Goal: Transaction & Acquisition: Purchase product/service

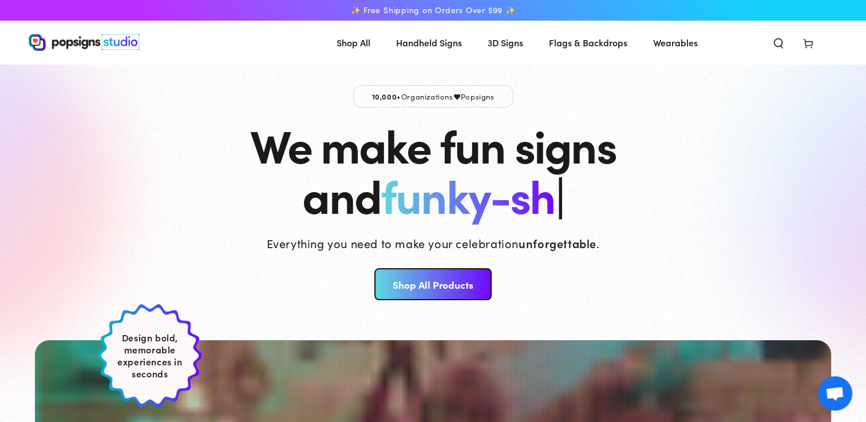
click at [776, 46] on icon "Search our site" at bounding box center [778, 42] width 11 height 11
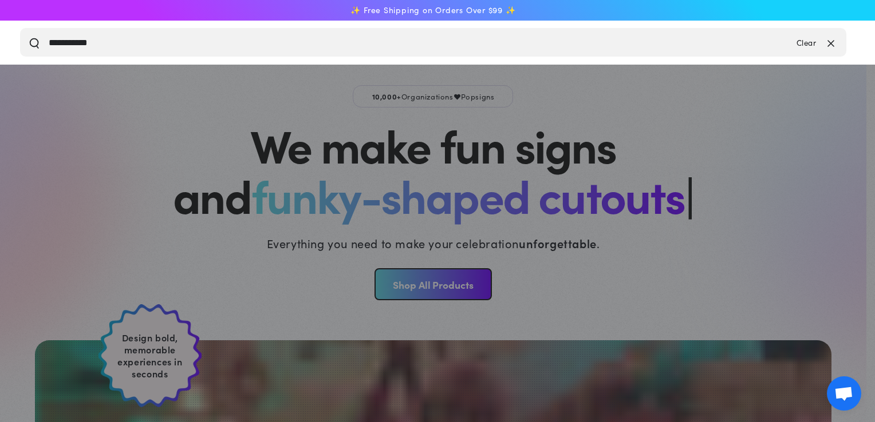
type input "**********"
click at [29, 37] on button "Search our site" at bounding box center [34, 42] width 11 height 11
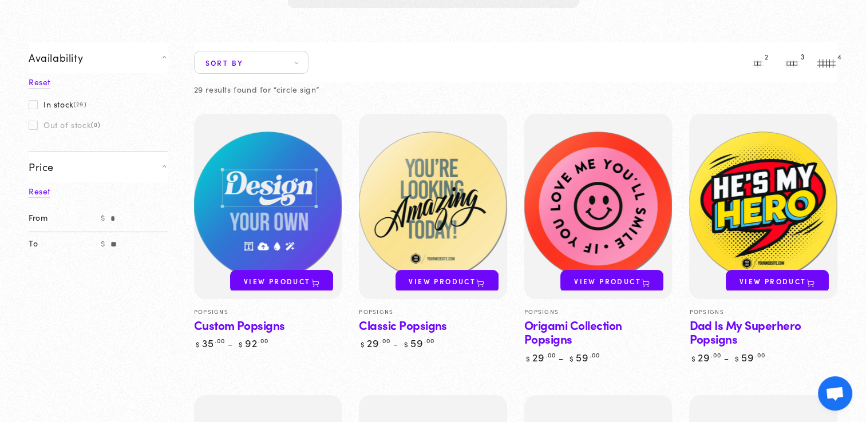
scroll to position [195, 0]
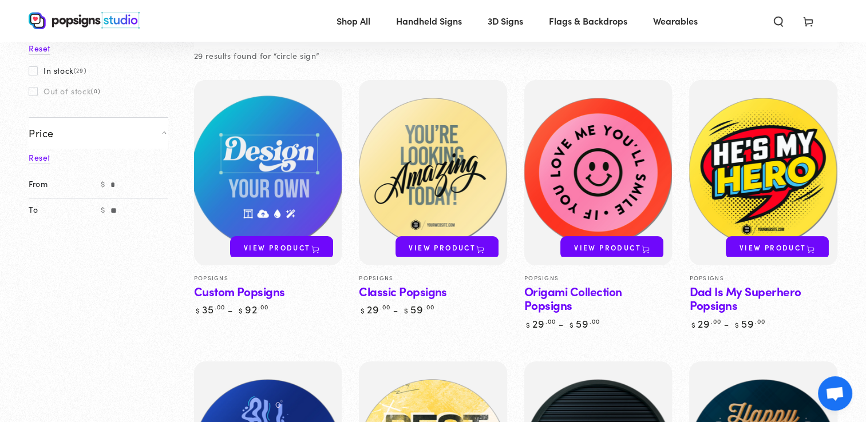
click at [323, 185] on img at bounding box center [268, 173] width 152 height 191
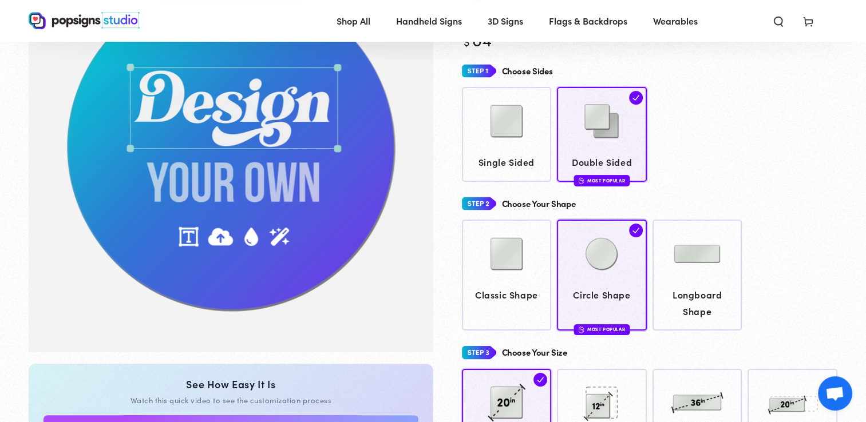
scroll to position [141, 0]
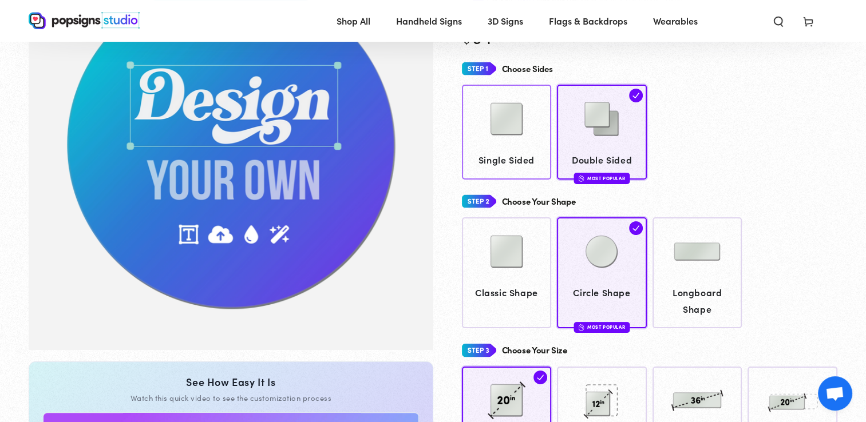
click at [511, 139] on img at bounding box center [506, 118] width 57 height 57
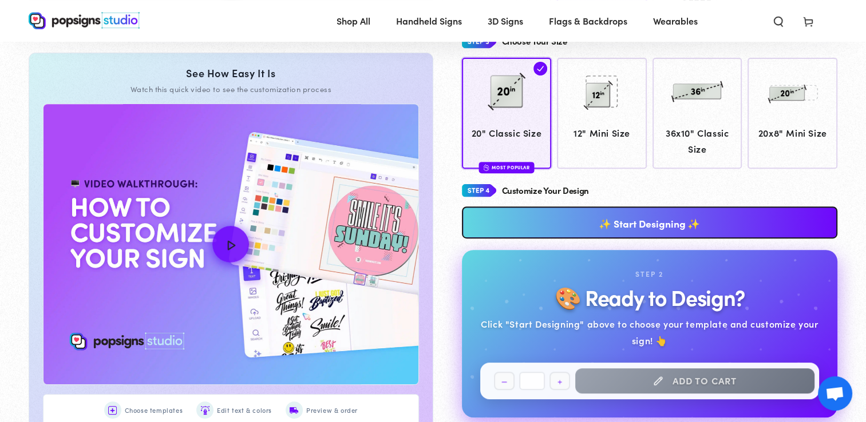
scroll to position [453, 0]
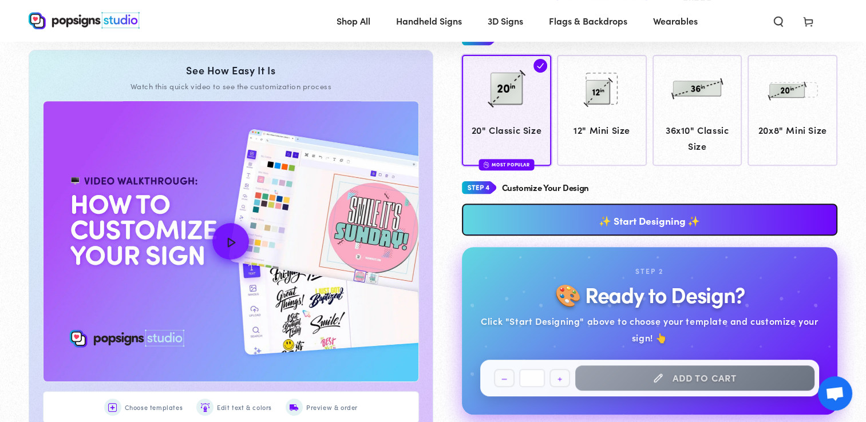
click at [650, 222] on link "✨ Start Designing ✨" at bounding box center [650, 220] width 376 height 32
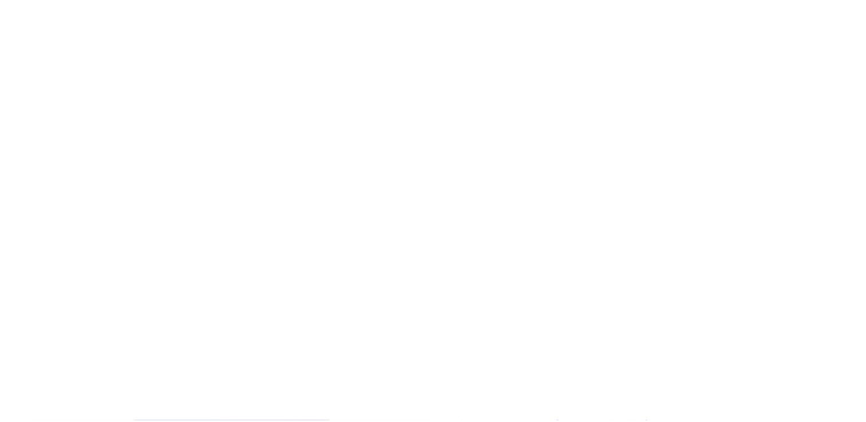
scroll to position [0, 0]
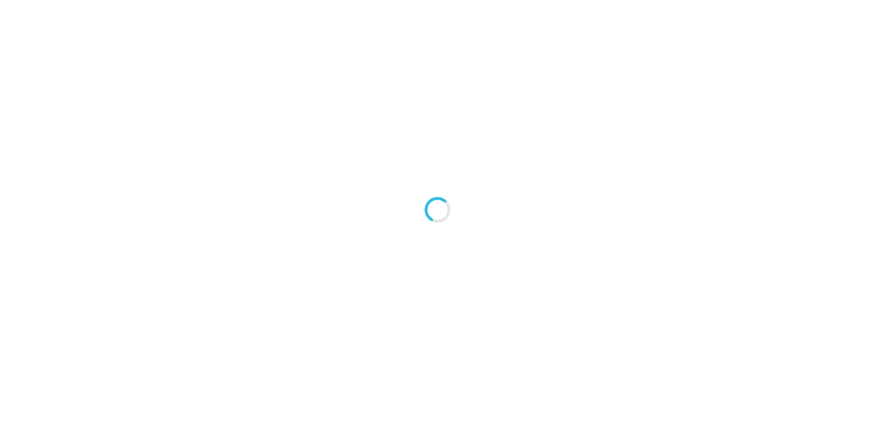
type textarea "An ancient tree with a door leading to a magical world"
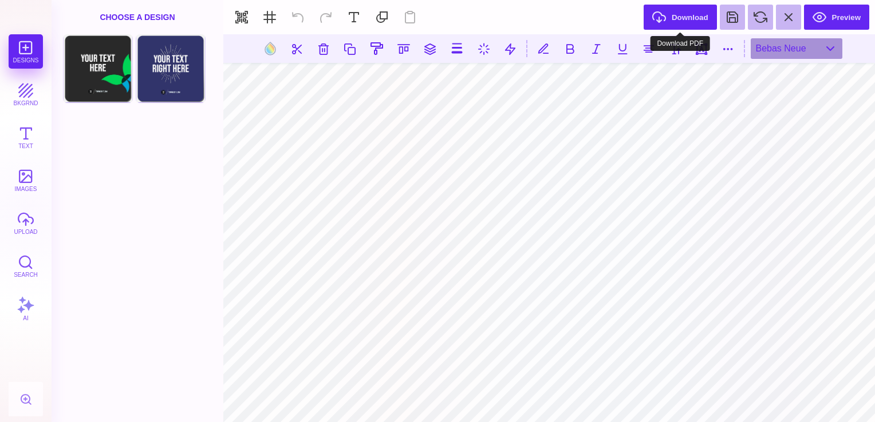
click at [682, 13] on button "Download" at bounding box center [679, 17] width 73 height 25
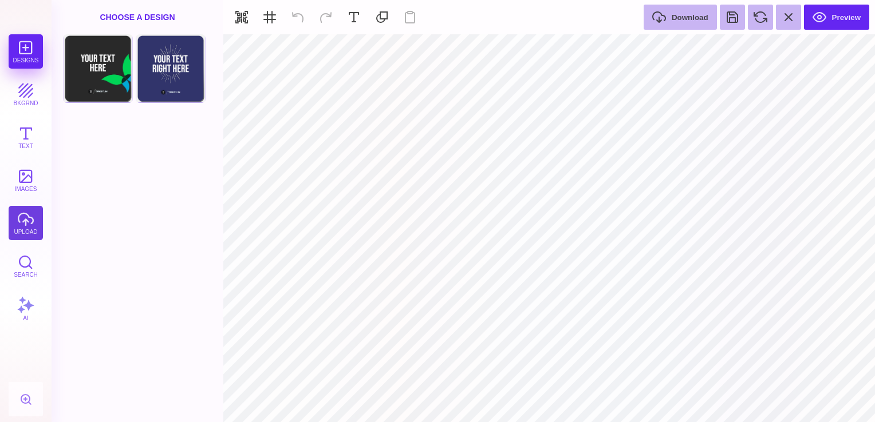
click at [29, 218] on button "upload" at bounding box center [26, 223] width 34 height 34
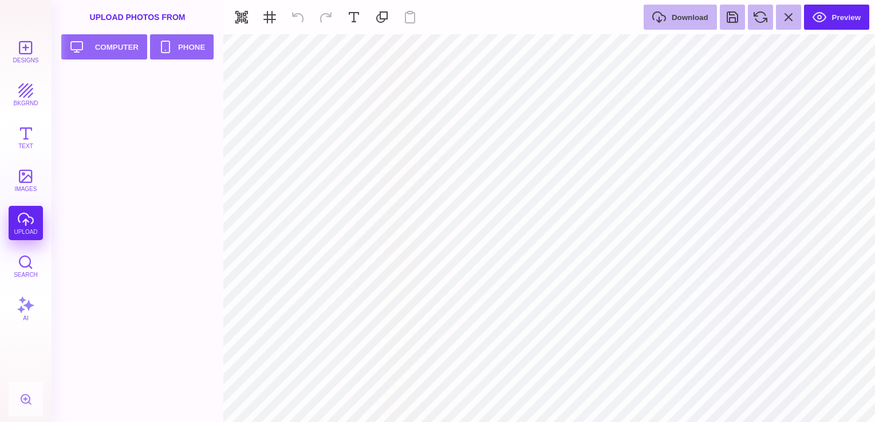
click at [29, 218] on div "Designs bkgrnd Text images upload Search AI" at bounding box center [26, 228] width 52 height 388
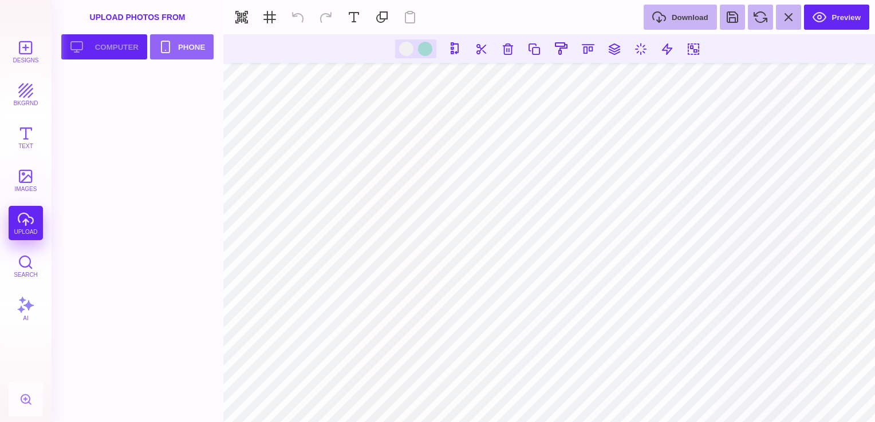
click at [133, 45] on button "Upload your artwork Computer" at bounding box center [104, 46] width 86 height 25
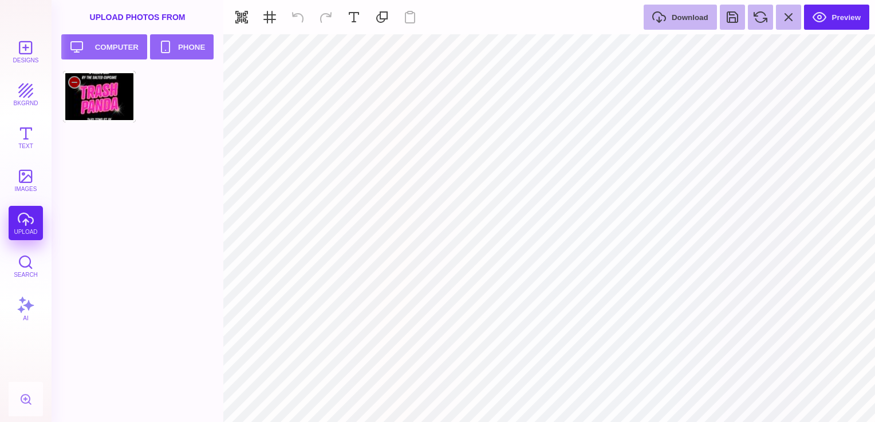
click at [105, 100] on div at bounding box center [99, 97] width 73 height 52
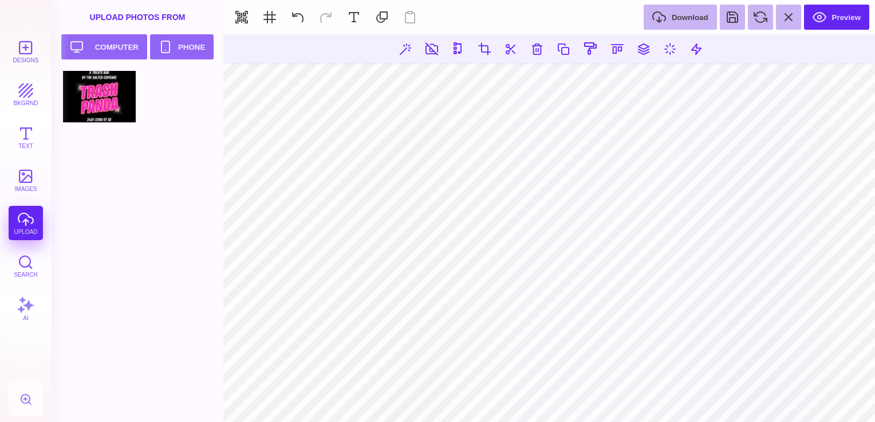
click at [650, 31] on section "Designs bkgrnd Text images upload Search AI set page background" at bounding box center [437, 211] width 875 height 422
click at [355, 422] on html "Designs bkgrnd Text images upload Search AI set page background" at bounding box center [437, 211] width 875 height 422
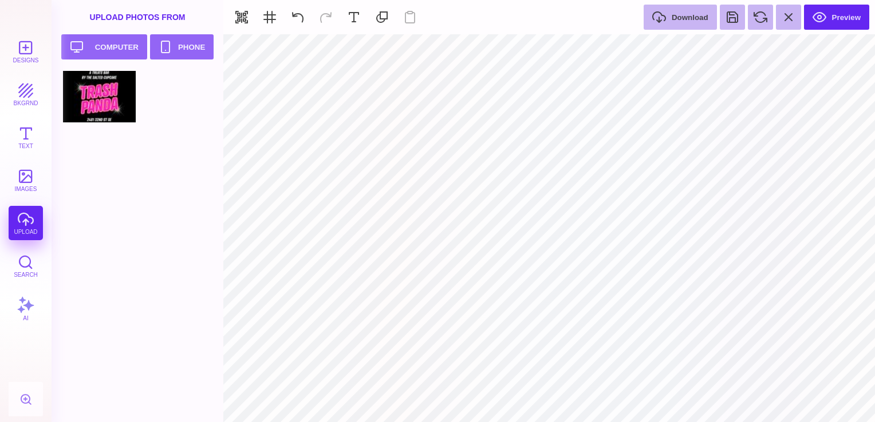
type input "#FFFFFF"
click at [26, 97] on button "bkgrnd" at bounding box center [26, 94] width 34 height 34
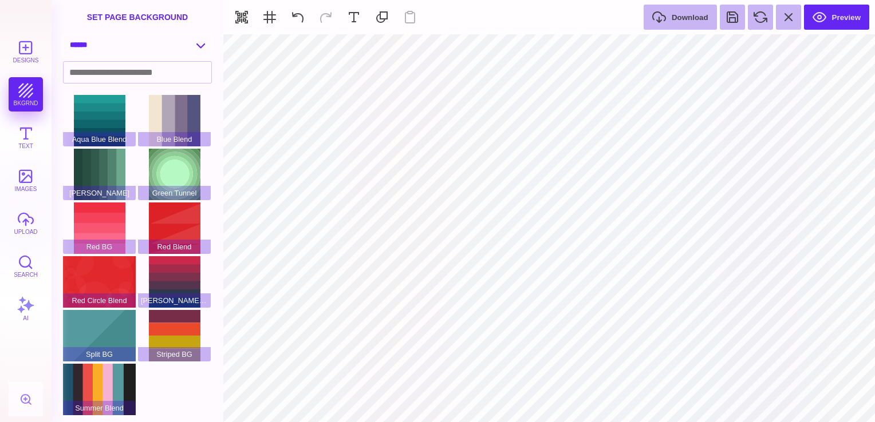
click at [197, 49] on select "**********" at bounding box center [138, 45] width 148 height 20
select select "**********"
click at [64, 35] on select "**********" at bounding box center [138, 45] width 148 height 20
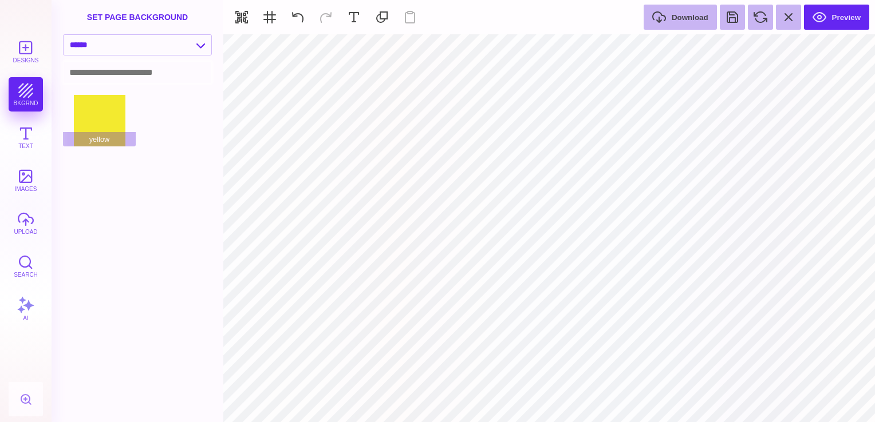
click at [151, 77] on input at bounding box center [138, 72] width 148 height 21
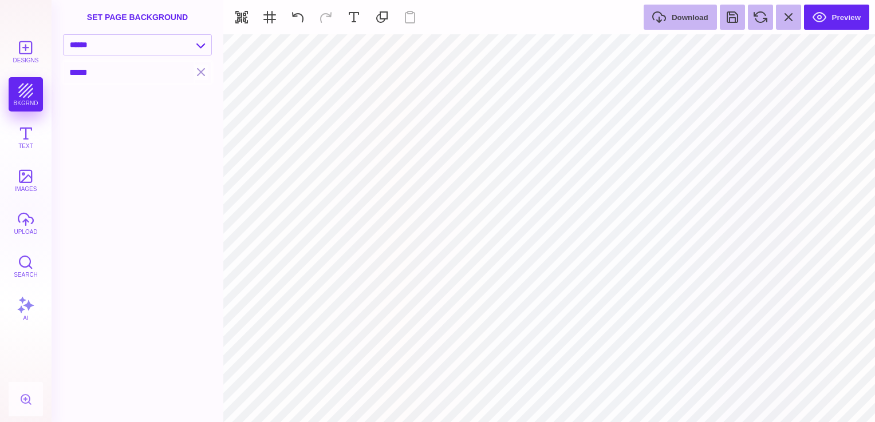
type input "*****"
type input "#000000"
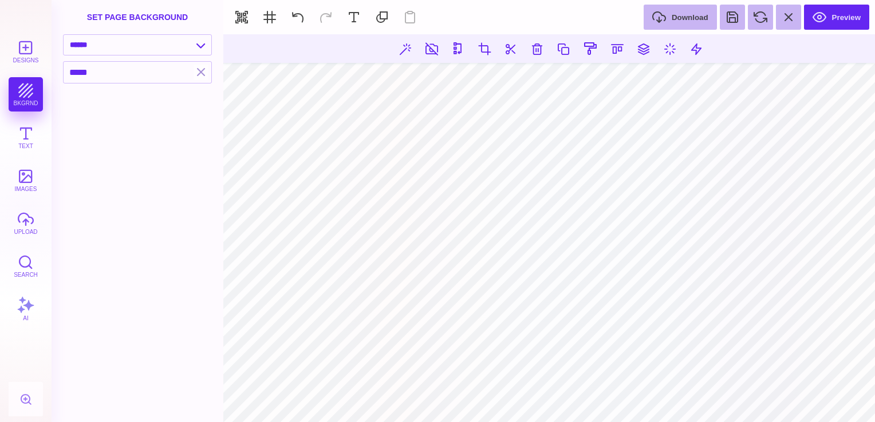
click at [591, 406] on section at bounding box center [548, 228] width 651 height 388
click at [793, 0] on html "Designs bkgrnd Text images upload Search AI set page background" at bounding box center [437, 211] width 875 height 422
click at [833, 19] on button "Preview" at bounding box center [836, 17] width 65 height 25
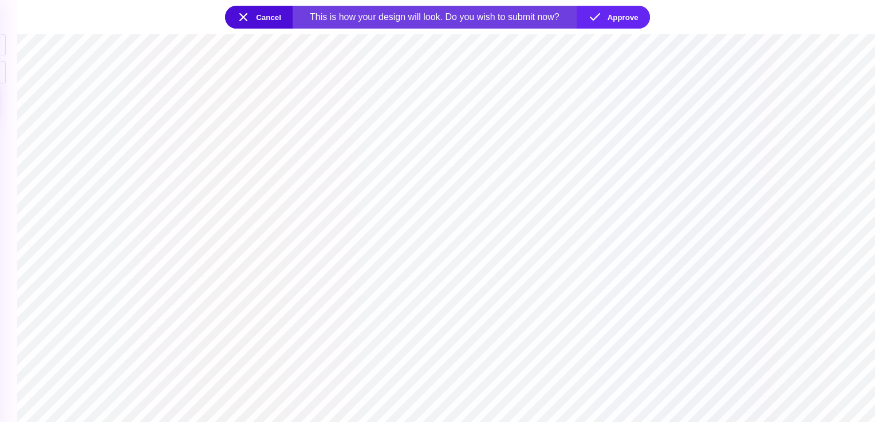
click at [242, 15] on button "Cancel" at bounding box center [259, 17] width 68 height 23
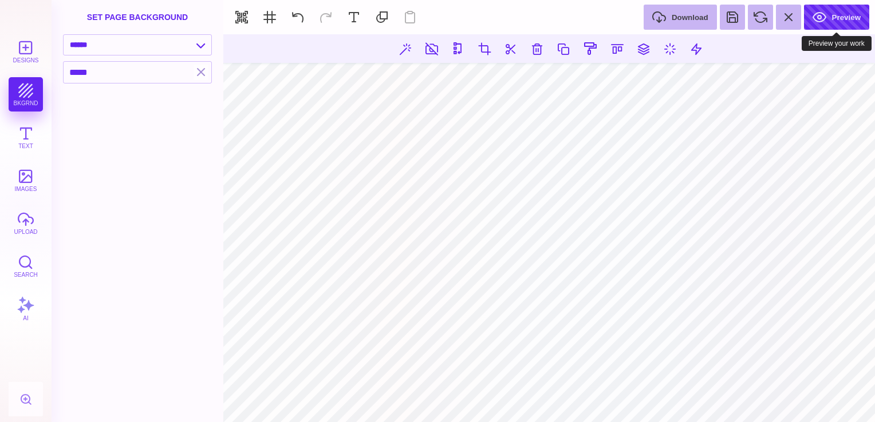
click at [849, 15] on button "Preview" at bounding box center [836, 17] width 65 height 25
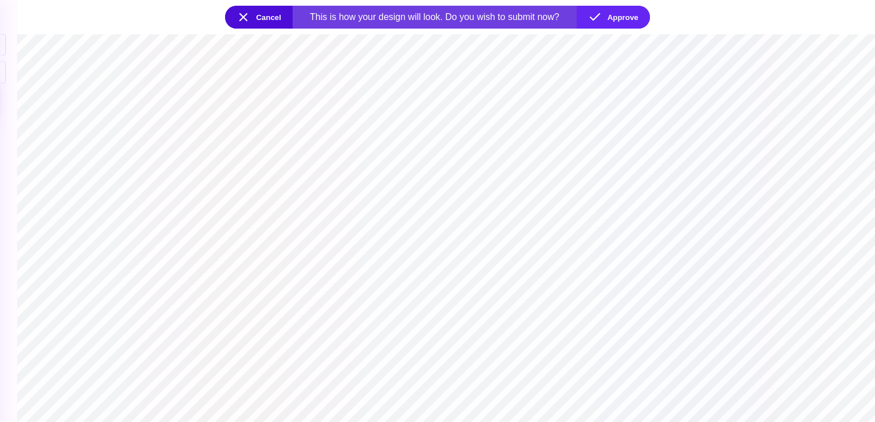
click at [242, 22] on button "Cancel" at bounding box center [259, 17] width 68 height 23
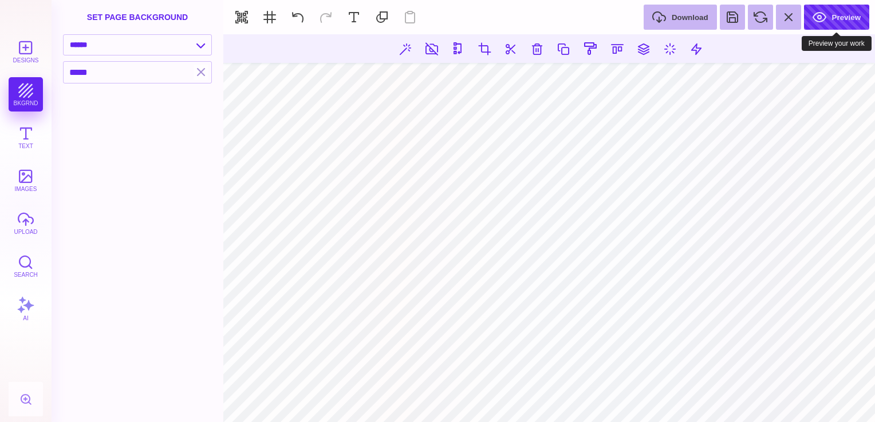
click at [857, 19] on button "Preview" at bounding box center [836, 17] width 65 height 25
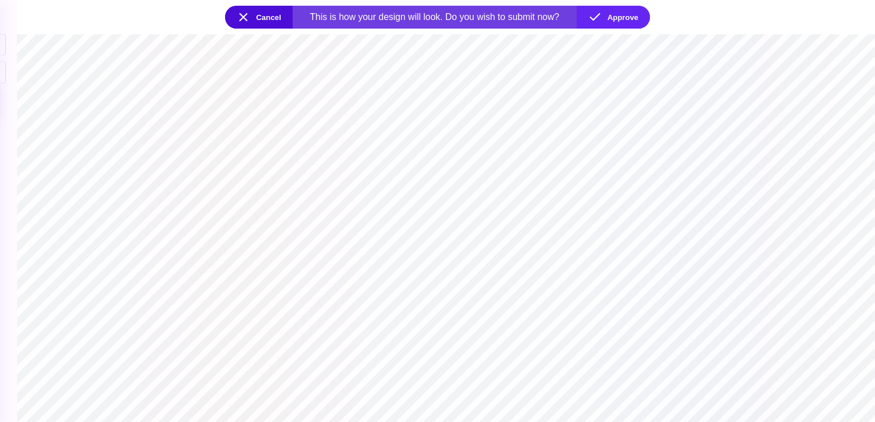
click at [240, 13] on button "Cancel" at bounding box center [259, 17] width 68 height 23
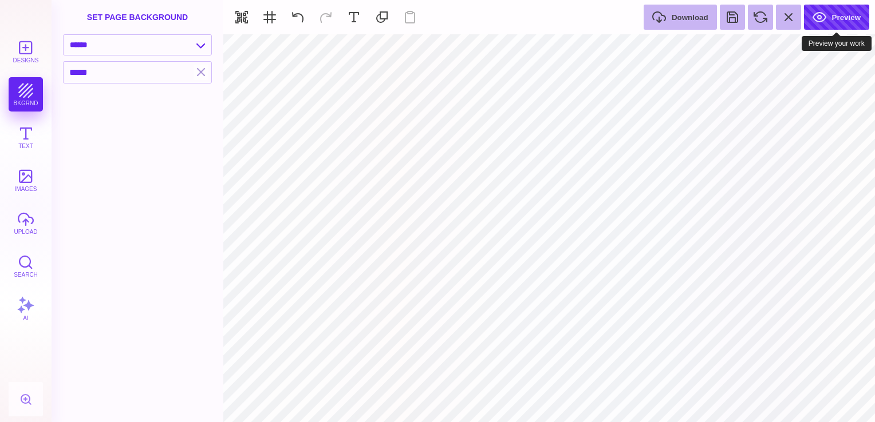
click at [831, 18] on button "Preview" at bounding box center [836, 17] width 65 height 25
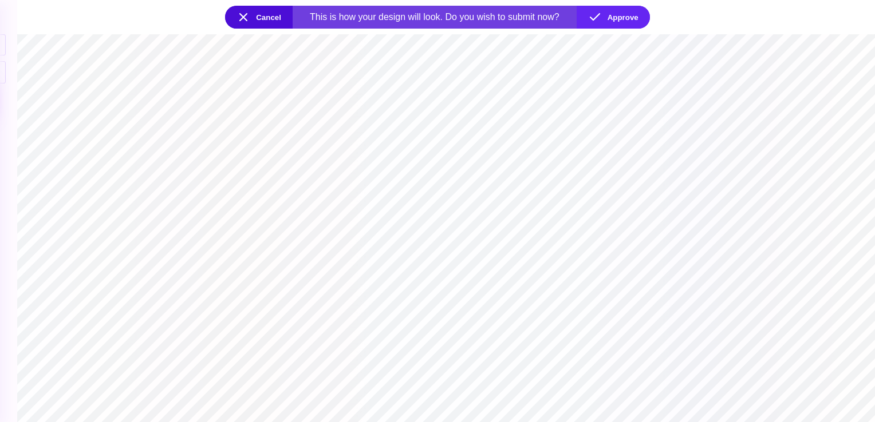
click at [240, 14] on button "Cancel" at bounding box center [259, 17] width 68 height 23
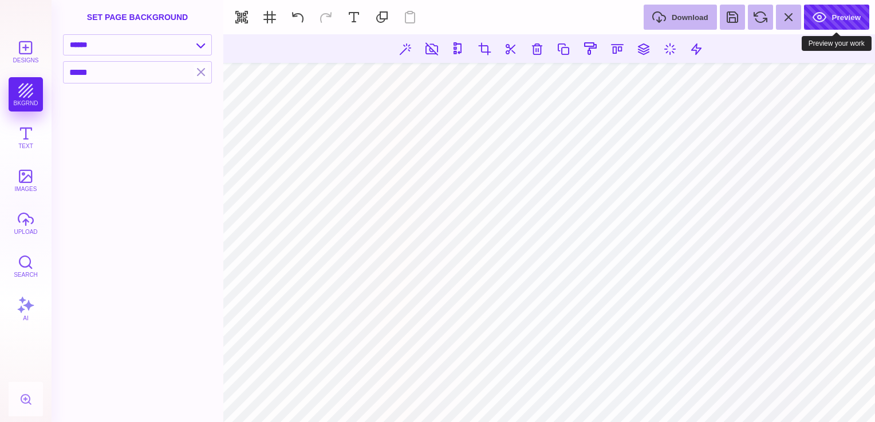
click at [849, 18] on button "Preview" at bounding box center [836, 17] width 65 height 25
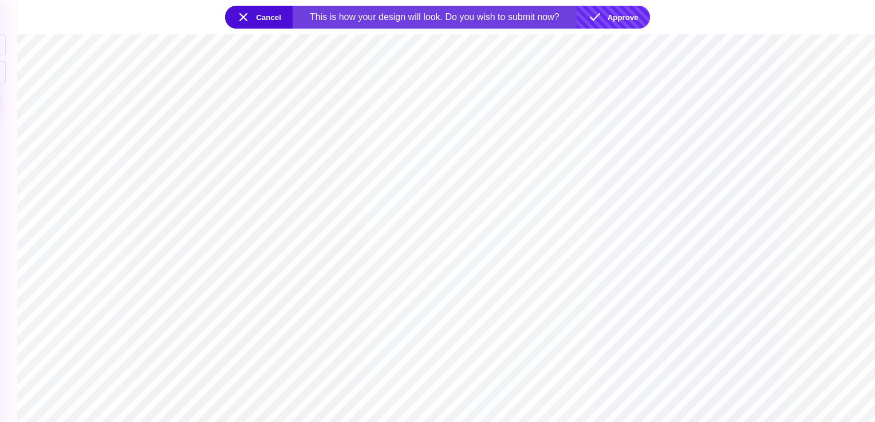
click at [632, 19] on button "Approve" at bounding box center [612, 17] width 73 height 23
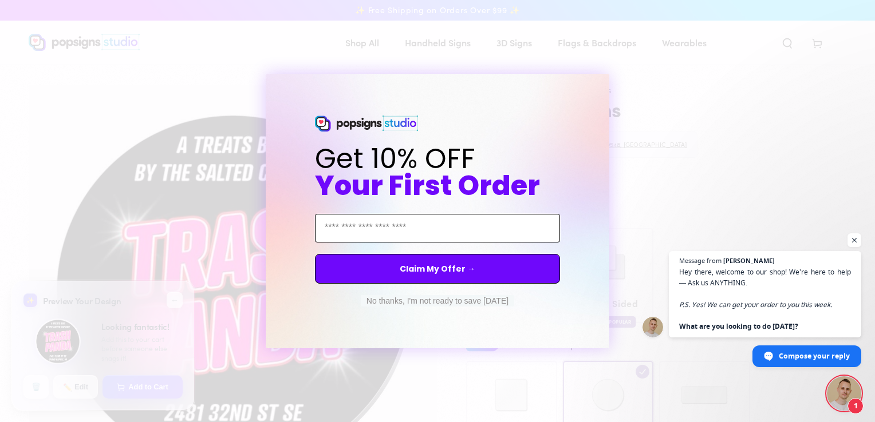
click at [422, 236] on input "Email Address" at bounding box center [437, 228] width 245 height 29
type input "**********"
click at [451, 264] on button "Claim My Offer →" at bounding box center [437, 269] width 245 height 30
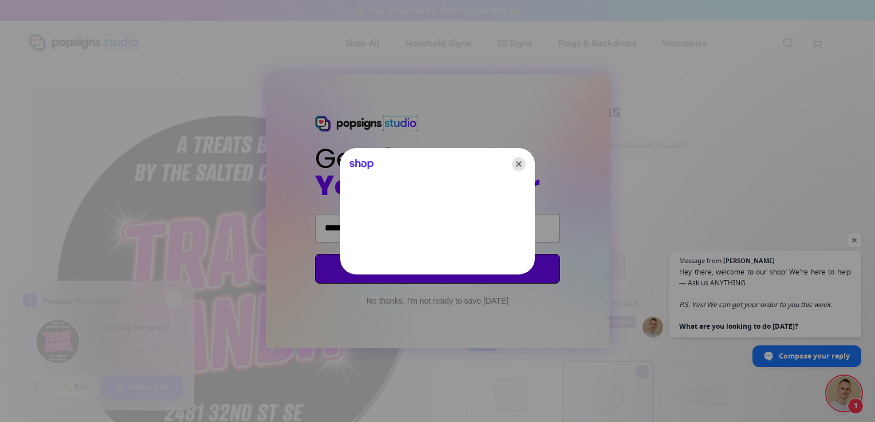
click at [516, 165] on icon "Close" at bounding box center [519, 164] width 14 height 14
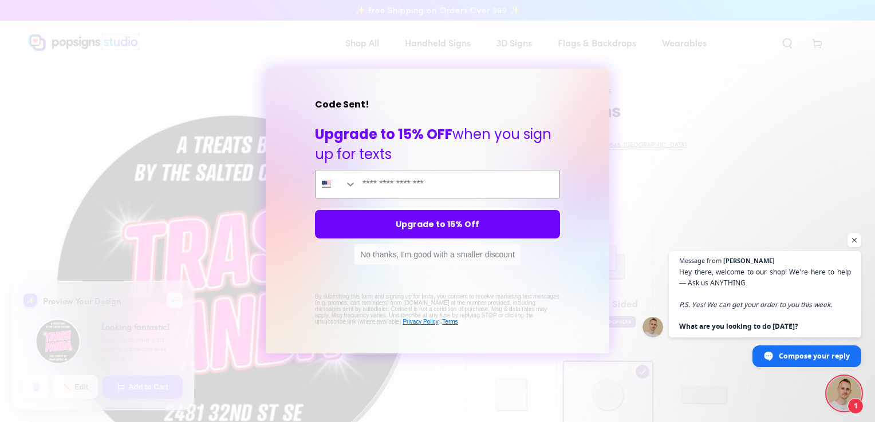
click at [467, 256] on button "No thanks, I'm good with a smaller discount" at bounding box center [437, 254] width 166 height 21
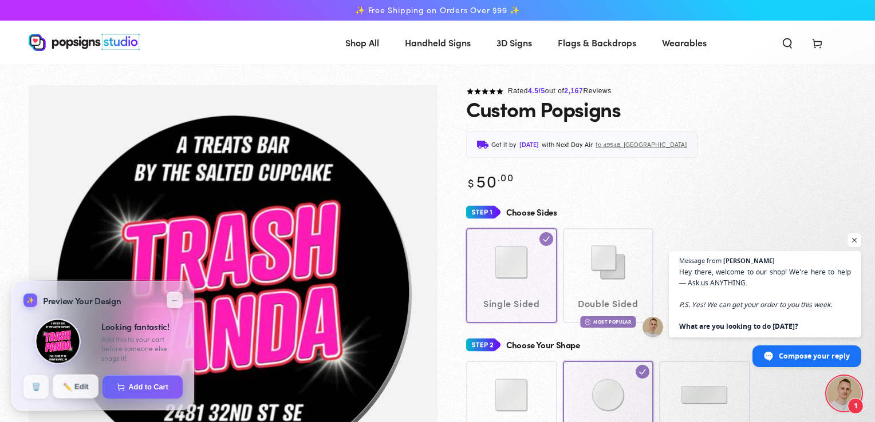
click at [77, 385] on button "✏️ Edit" at bounding box center [76, 387] width 46 height 24
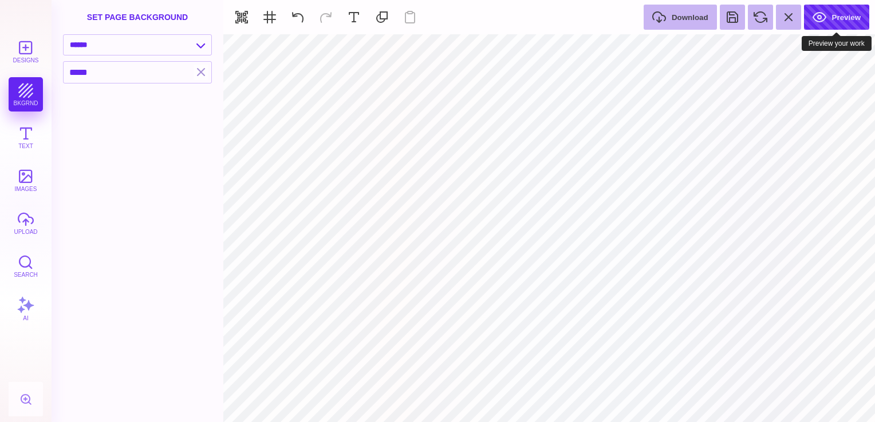
click at [848, 15] on button "Preview" at bounding box center [836, 17] width 65 height 25
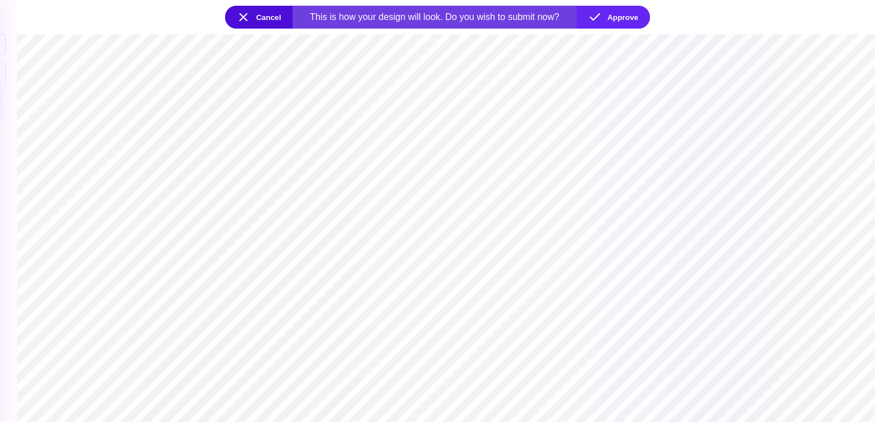
click at [241, 27] on button "Cancel" at bounding box center [259, 17] width 68 height 23
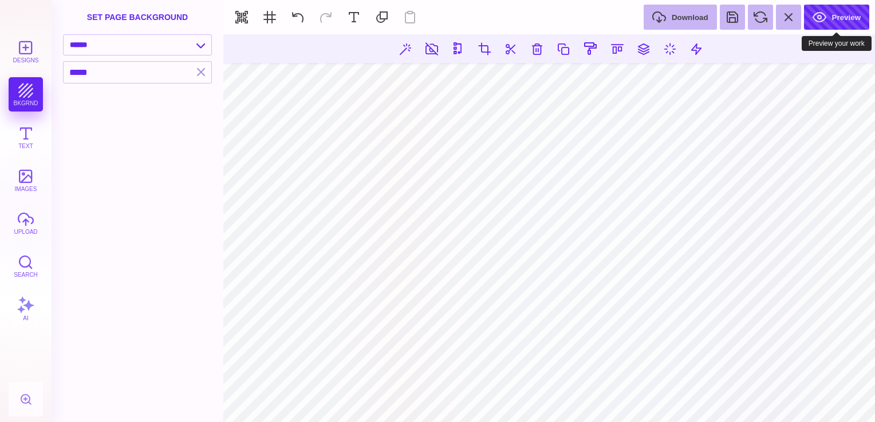
click at [843, 14] on button "Preview" at bounding box center [836, 17] width 65 height 25
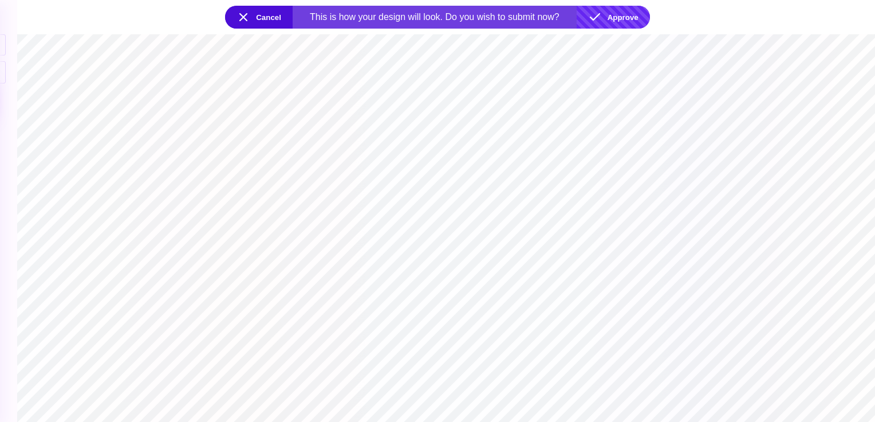
click at [630, 22] on button "Approve" at bounding box center [612, 17] width 73 height 23
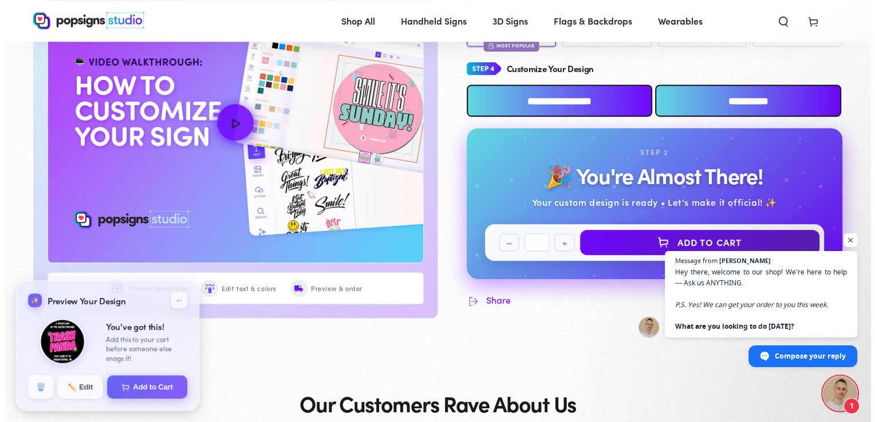
scroll to position [577, 0]
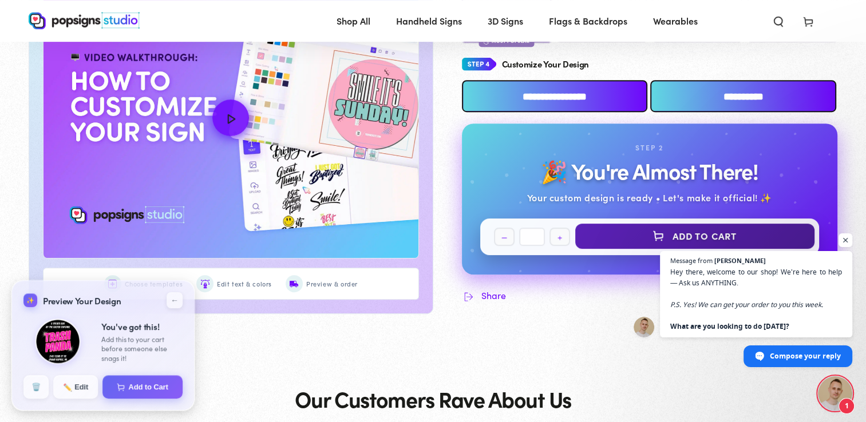
click at [667, 228] on button "Add to Cart" at bounding box center [695, 236] width 240 height 25
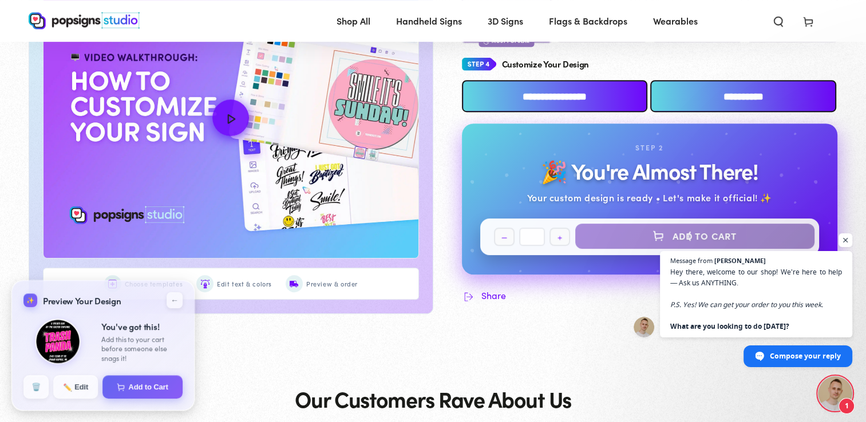
select select "**********"
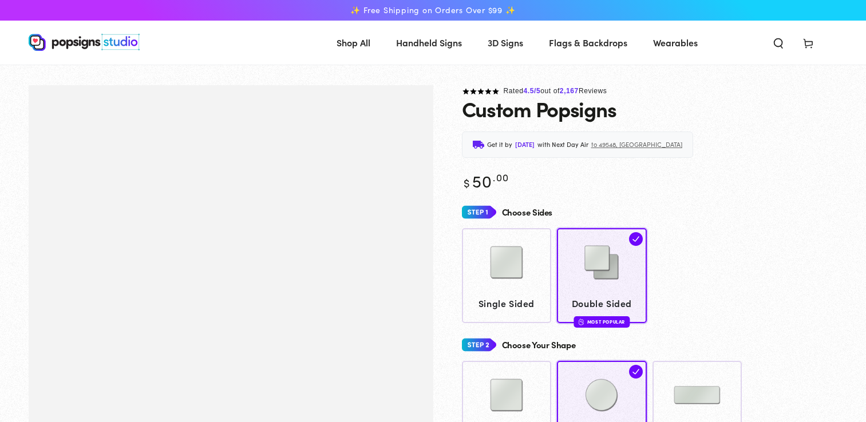
scroll to position [579, 0]
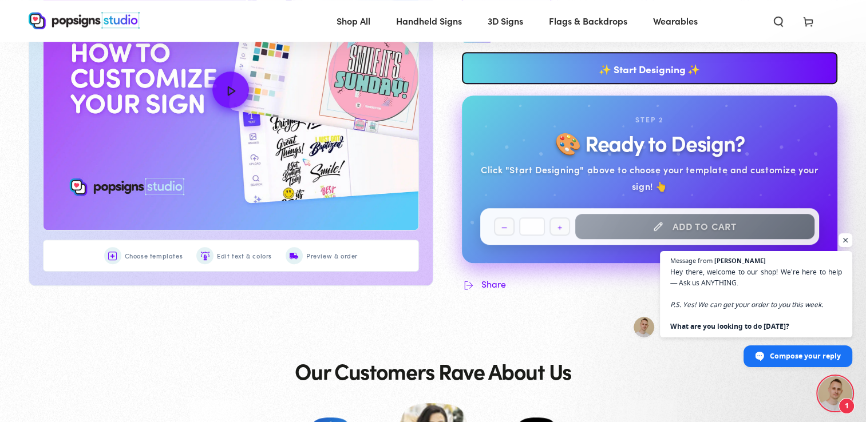
scroll to position [622, 0]
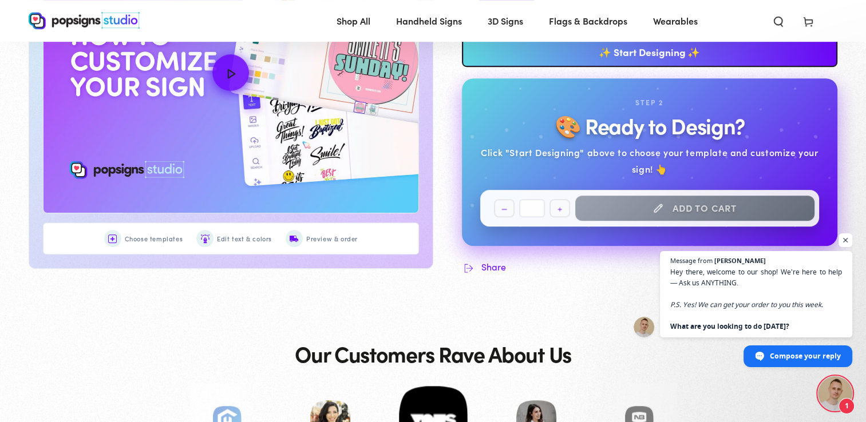
click at [725, 208] on button "Add to cart" at bounding box center [695, 208] width 240 height 25
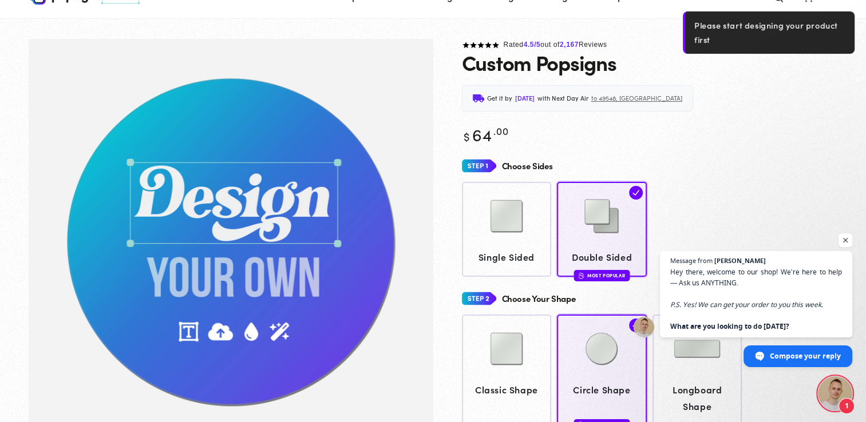
scroll to position [0, 0]
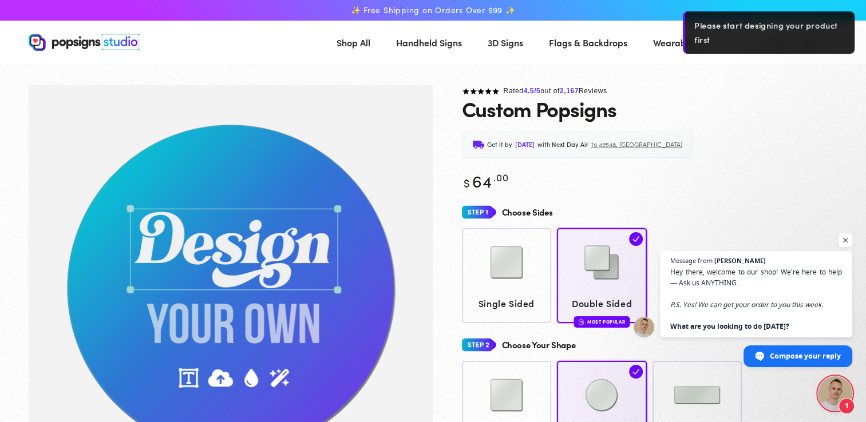
click at [738, 93] on div "Rated 4.5 /5 out of 2,167 Reviews" at bounding box center [650, 91] width 376 height 13
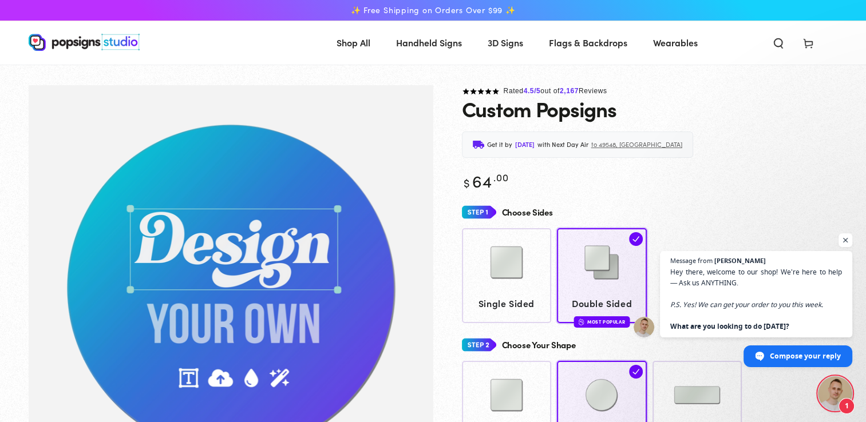
click at [351, 315] on img "Gallery Viewer" at bounding box center [231, 289] width 405 height 409
click at [236, 266] on img "Gallery Viewer" at bounding box center [231, 289] width 405 height 409
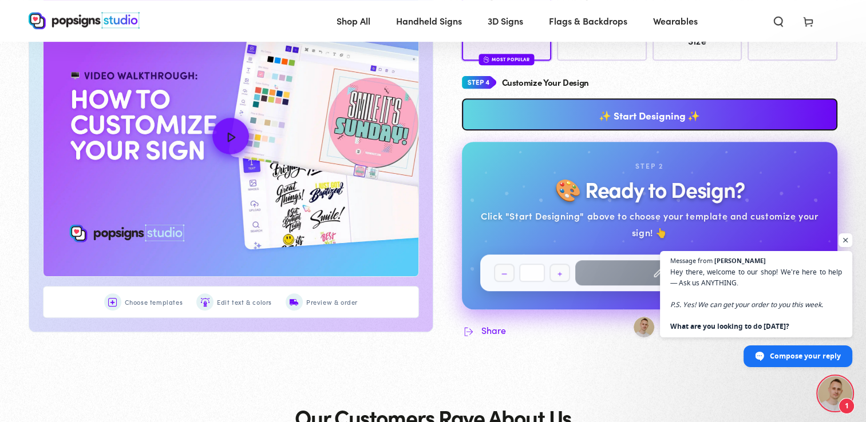
scroll to position [487, 0]
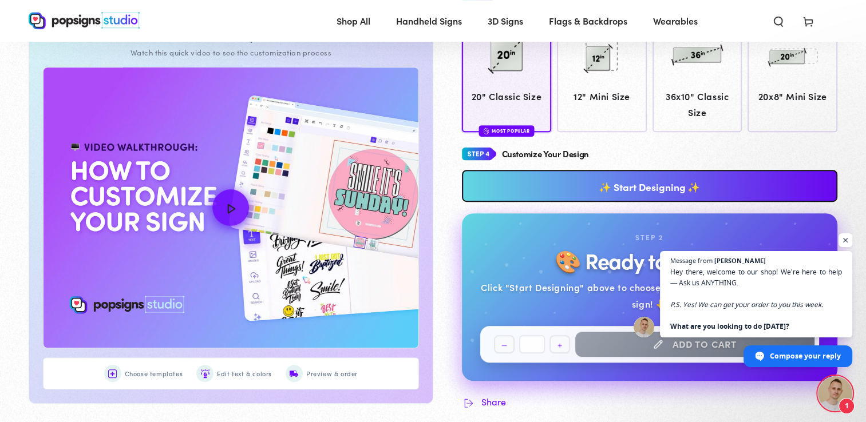
click at [685, 189] on link "✨ Start Designing ✨" at bounding box center [650, 186] width 376 height 32
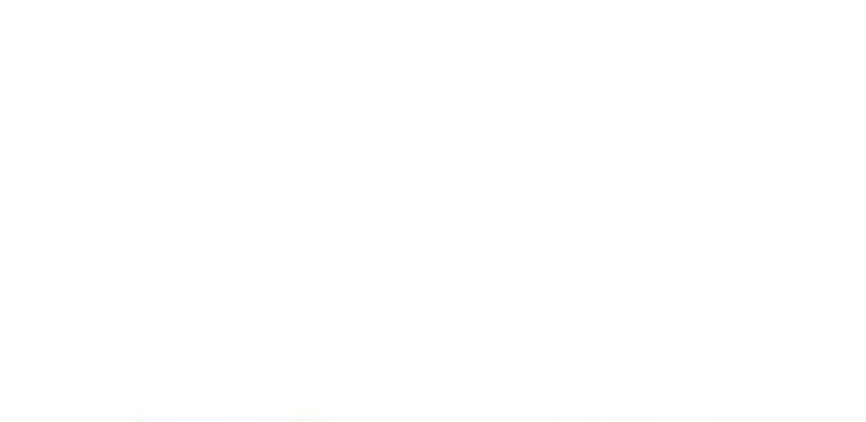
scroll to position [0, 0]
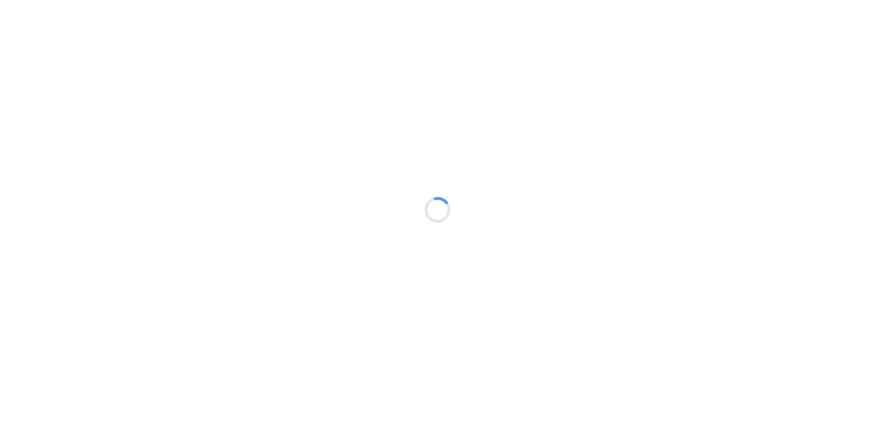
type textarea "An ancient tree with a door leading to a magical world"
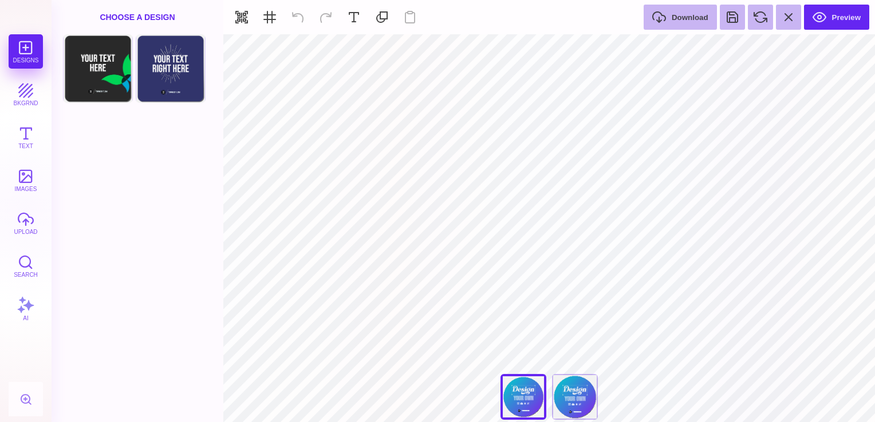
click at [30, 58] on div "Designs bkgrnd Text images upload Search AI" at bounding box center [26, 228] width 52 height 388
click at [27, 41] on div "Designs bkgrnd Text images upload Search AI" at bounding box center [26, 228] width 52 height 388
click at [23, 226] on button "upload" at bounding box center [26, 223] width 34 height 34
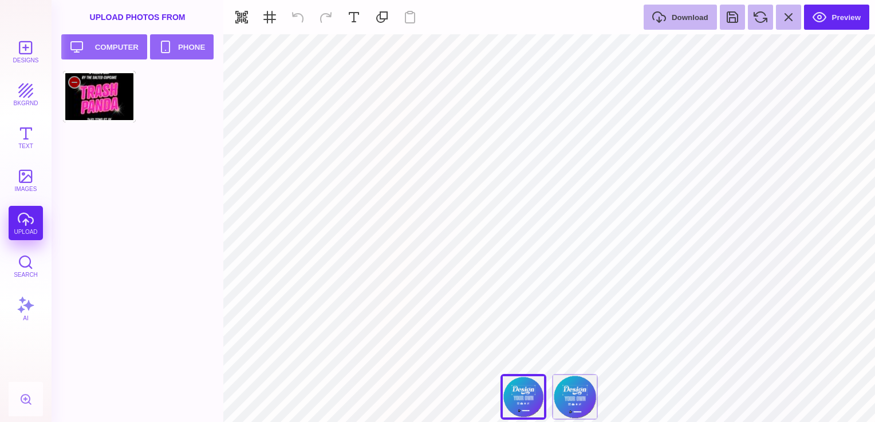
click at [95, 93] on div at bounding box center [99, 97] width 73 height 52
type input "#000000"
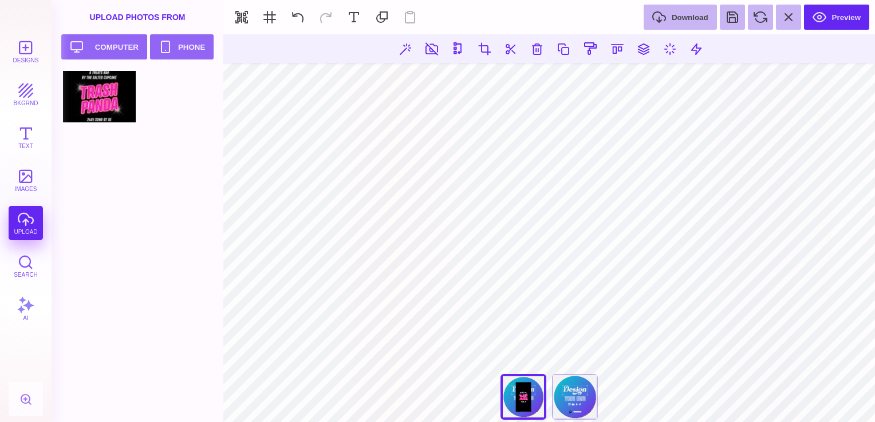
click at [759, 0] on html "Designs bkgrnd Text images upload Search AI set page background" at bounding box center [437, 211] width 875 height 422
click at [499, 422] on html "Designs bkgrnd Text images upload Search AI set page background" at bounding box center [437, 211] width 875 height 422
click at [856, 0] on html "Designs bkgrnd Text images upload Search AI set page background" at bounding box center [437, 211] width 875 height 422
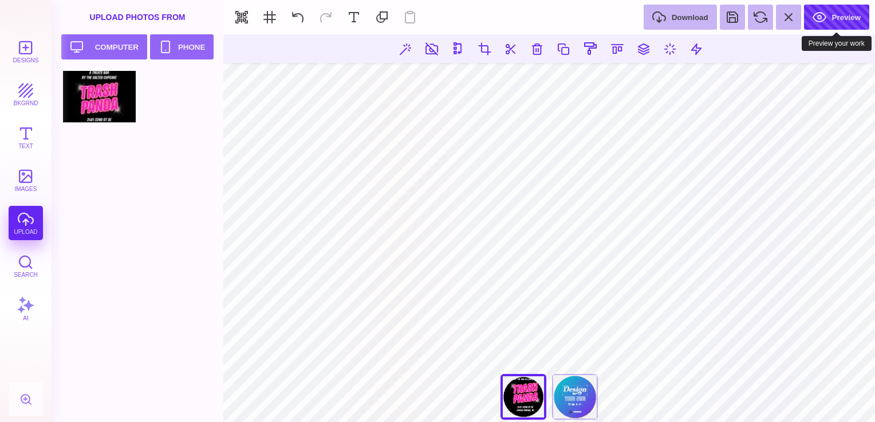
click at [837, 17] on button "Preview" at bounding box center [836, 17] width 65 height 25
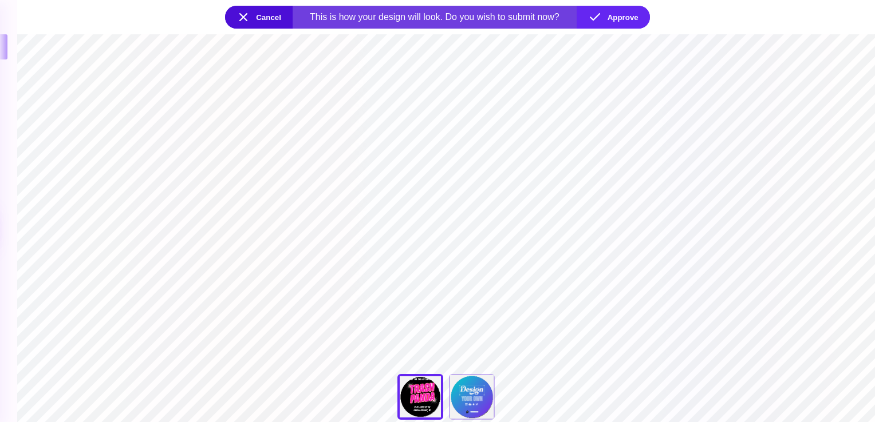
click at [238, 13] on button "Cancel" at bounding box center [259, 17] width 68 height 23
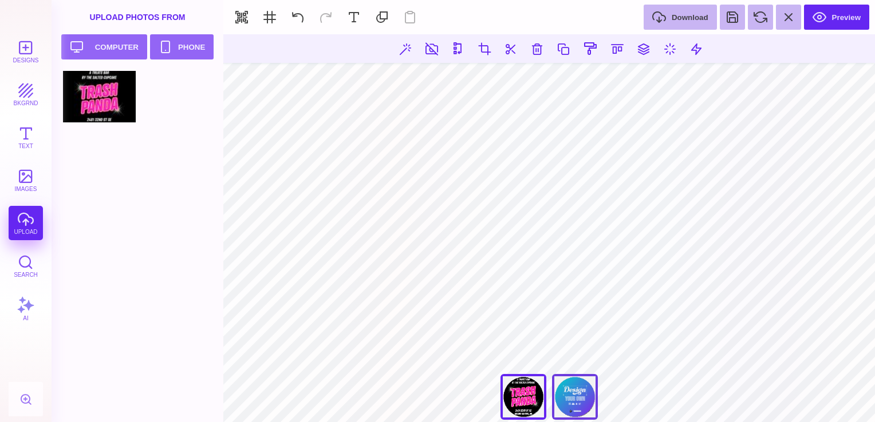
click at [576, 405] on div "Back" at bounding box center [575, 397] width 46 height 46
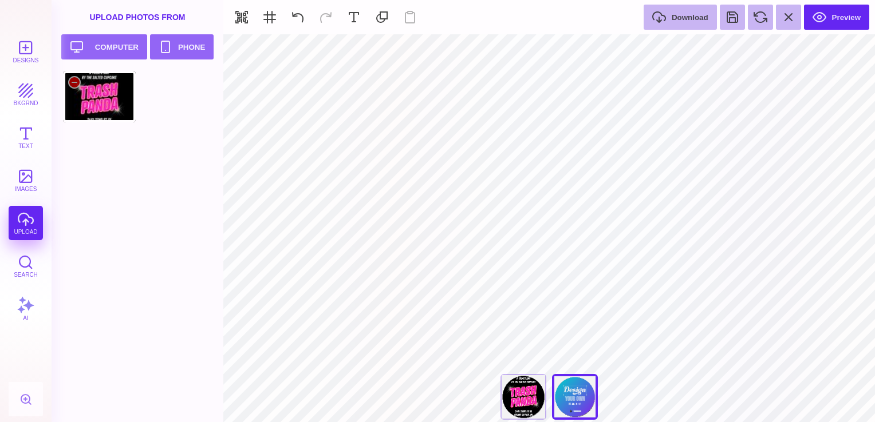
click at [101, 106] on div at bounding box center [99, 97] width 73 height 52
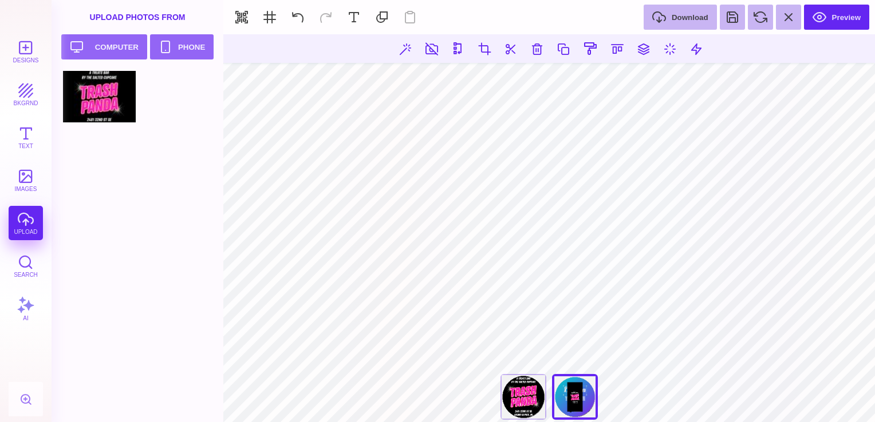
click at [811, 0] on html "Designs bkgrnd Text images upload Search AI set page background" at bounding box center [437, 211] width 875 height 422
click at [855, 422] on html "Designs bkgrnd Text images upload Search AI set page background" at bounding box center [437, 211] width 875 height 422
click at [514, 33] on section "Designs bkgrnd Text images upload Search AI set page background" at bounding box center [437, 211] width 875 height 422
click at [634, 422] on html "Designs bkgrnd Text images upload Search AI set page background" at bounding box center [437, 211] width 875 height 422
click at [654, 422] on html "Designs bkgrnd Text images upload Search AI set page background" at bounding box center [437, 211] width 875 height 422
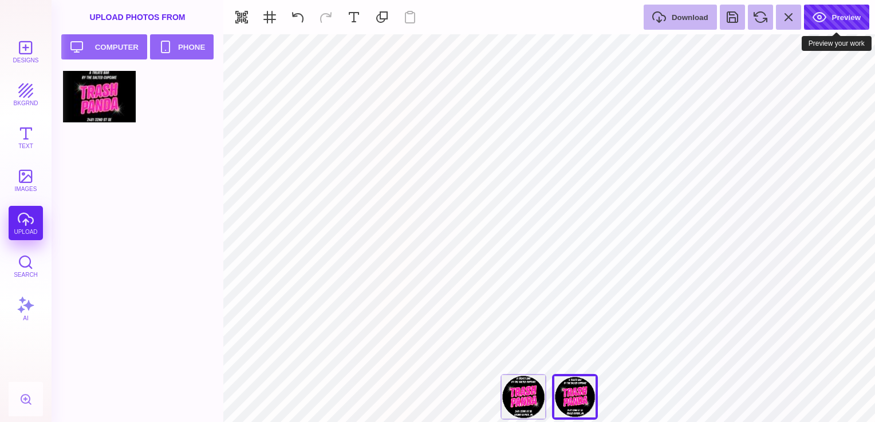
click at [836, 18] on button "Preview" at bounding box center [836, 17] width 65 height 25
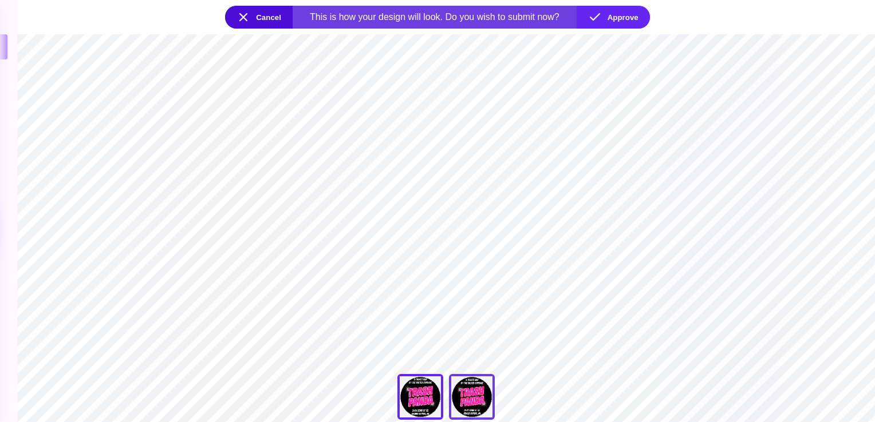
click at [467, 393] on div "Back" at bounding box center [472, 397] width 46 height 46
click at [424, 394] on div "Front" at bounding box center [420, 397] width 46 height 46
click at [455, 216] on section "***** **** Front Back" at bounding box center [445, 228] width 857 height 388
click at [244, 18] on button "Cancel" at bounding box center [259, 17] width 68 height 23
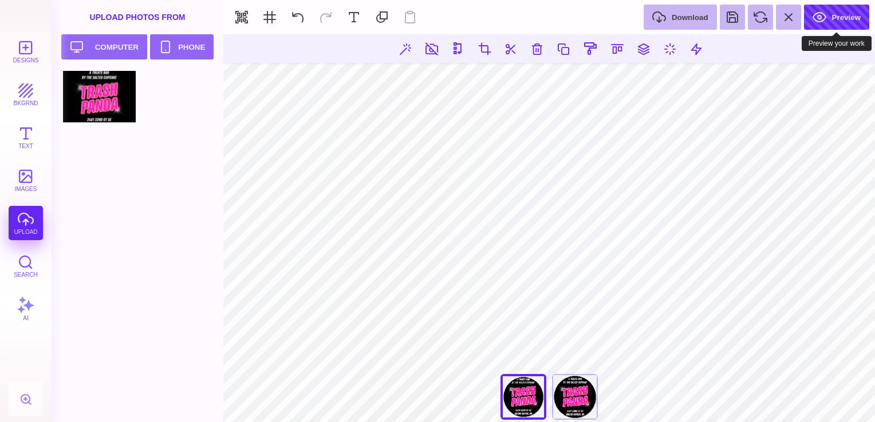
click at [828, 16] on button "Preview" at bounding box center [836, 17] width 65 height 25
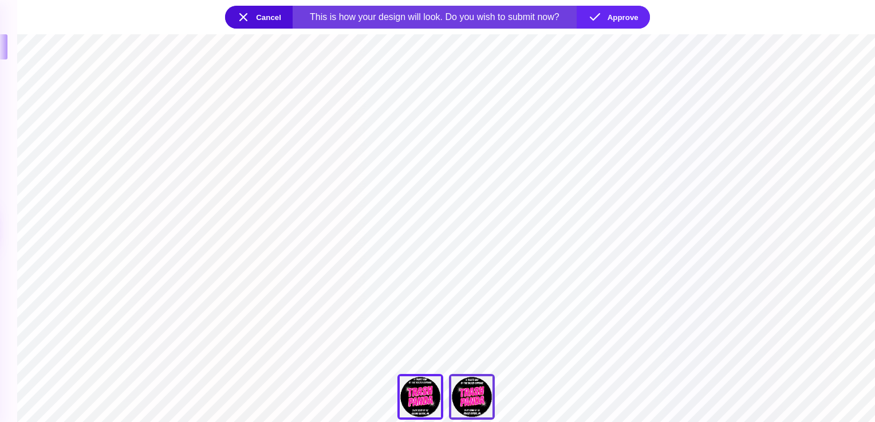
click at [477, 401] on div "Back" at bounding box center [472, 397] width 46 height 46
click at [430, 398] on div "Front" at bounding box center [420, 397] width 46 height 46
click at [626, 21] on button "Approve" at bounding box center [612, 17] width 73 height 23
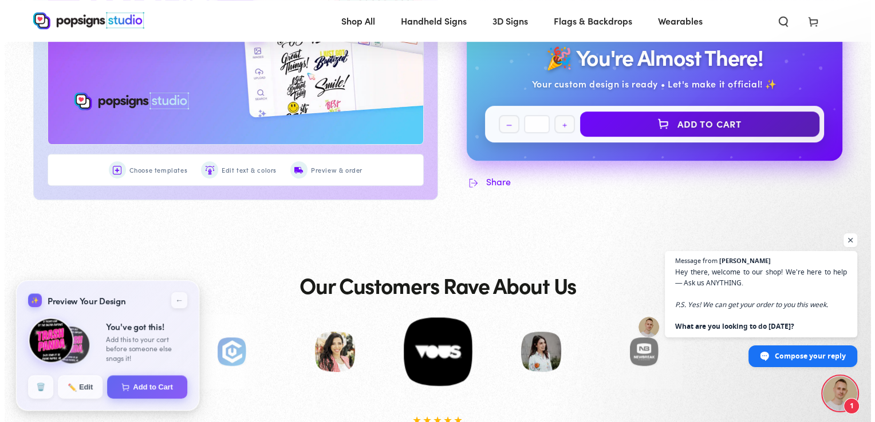
scroll to position [671, 0]
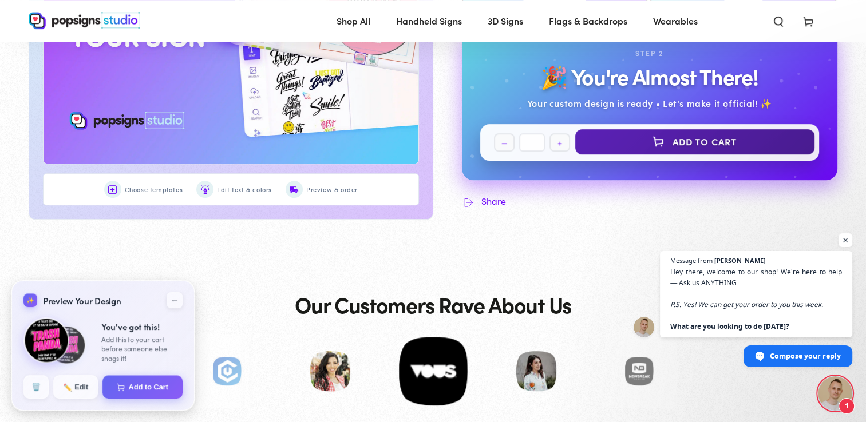
click at [705, 145] on button "Add to Cart" at bounding box center [695, 141] width 240 height 25
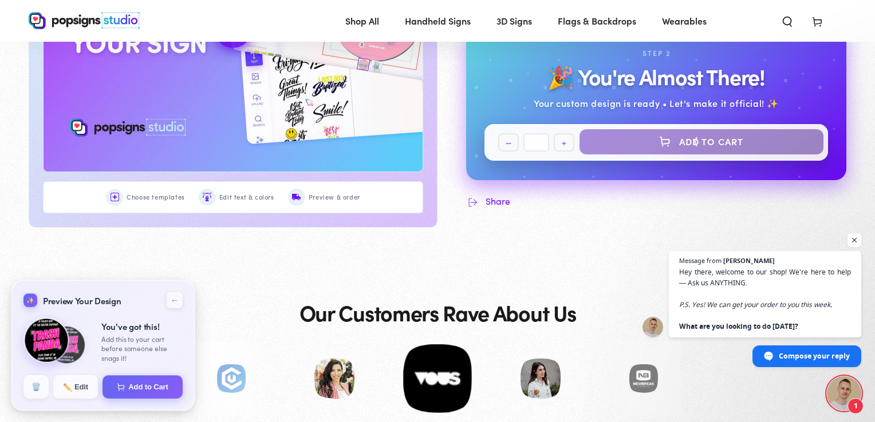
select select "**********"
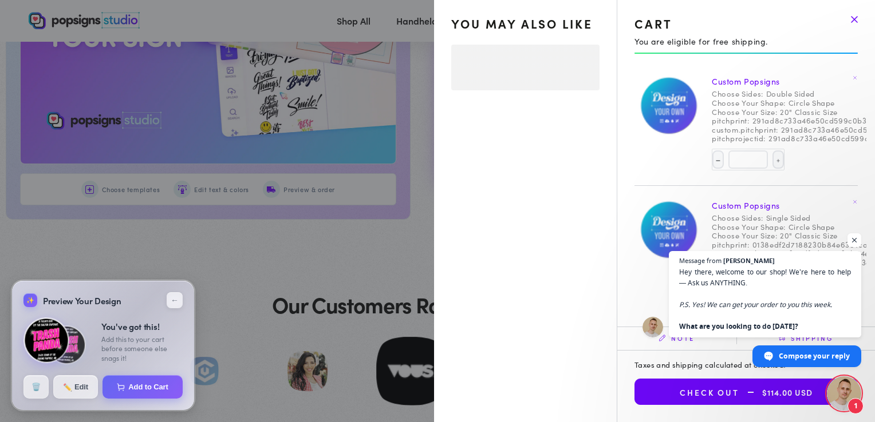
select select "**********"
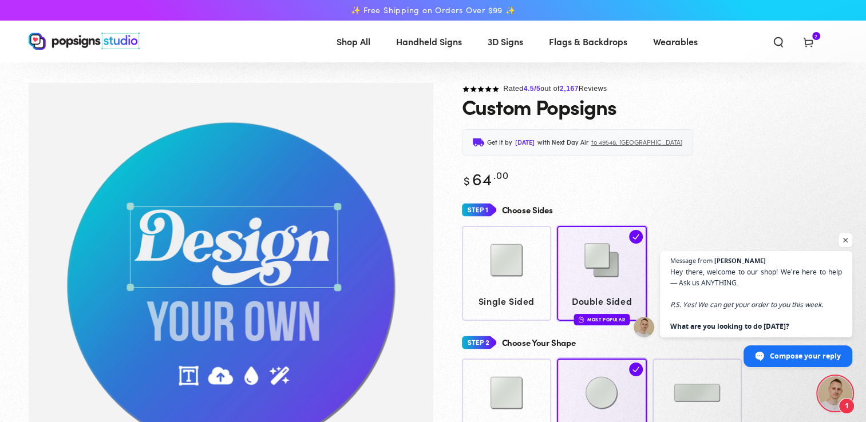
click at [809, 43] on icon at bounding box center [808, 41] width 11 height 11
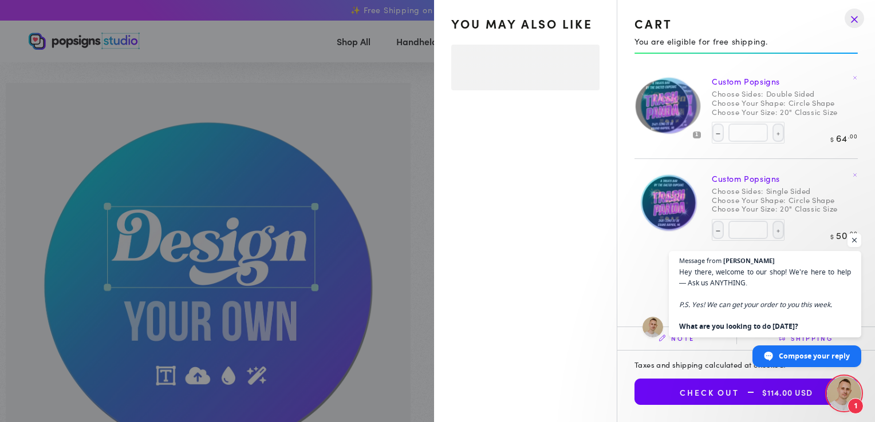
select select "**********"
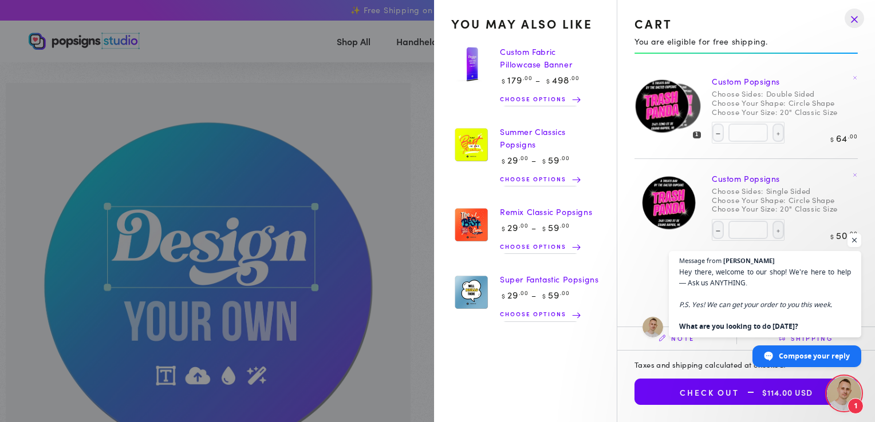
click at [721, 397] on button "Check out $114.00 USD" at bounding box center [745, 392] width 223 height 26
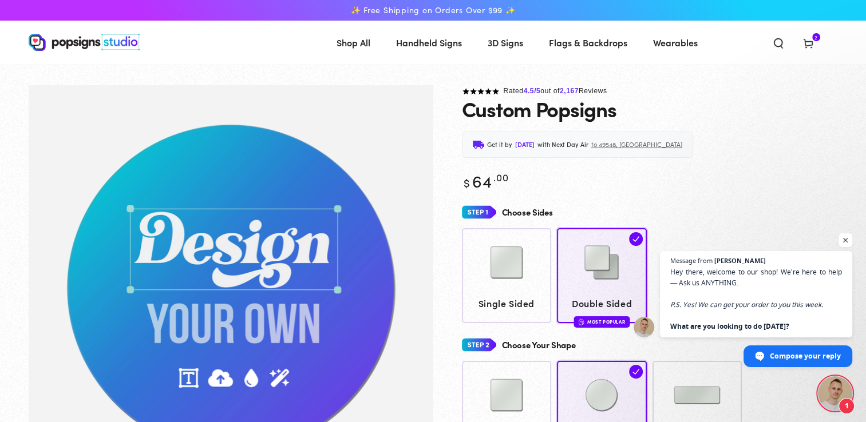
click at [826, 398] on span "Open chat" at bounding box center [835, 394] width 34 height 34
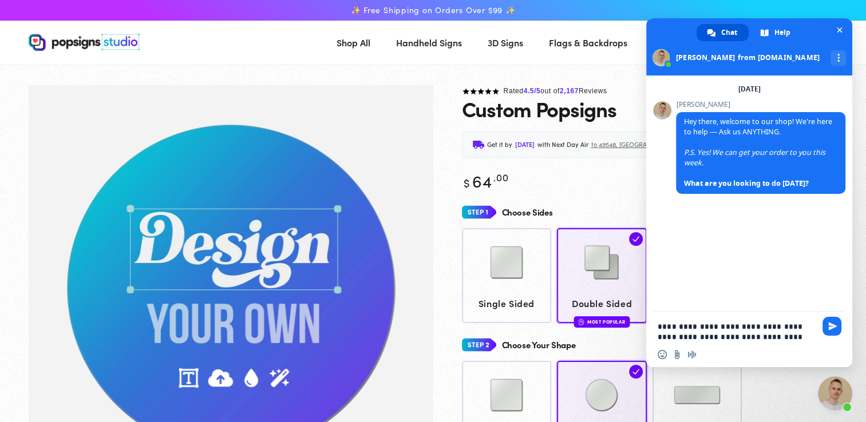
type textarea "**********"
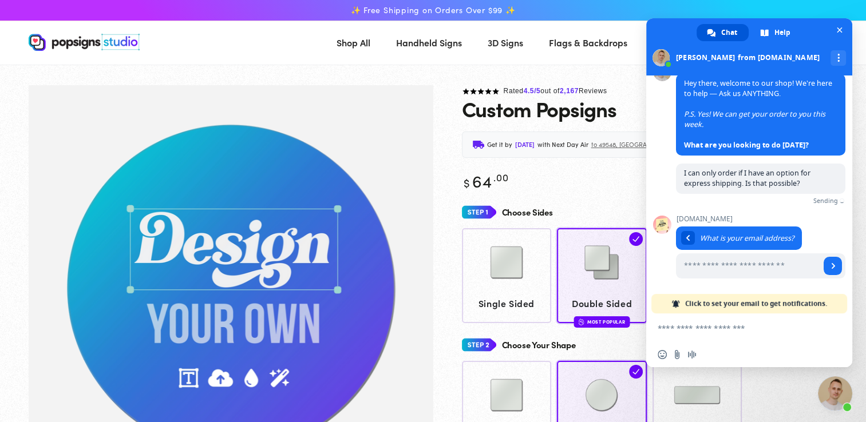
scroll to position [29, 0]
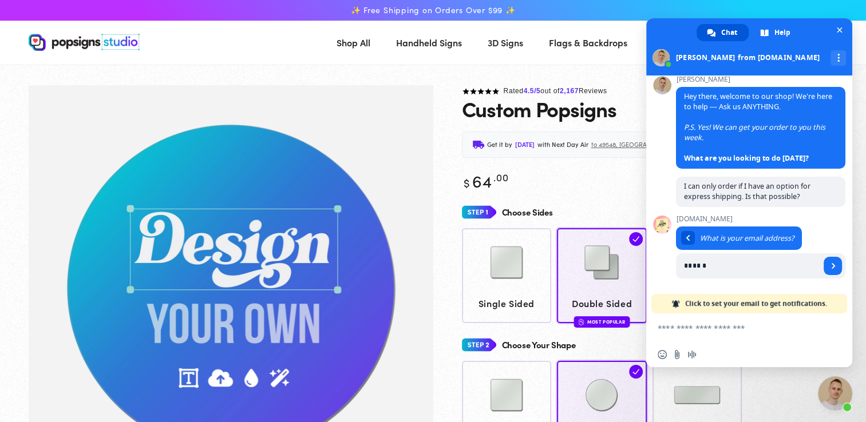
type input "**********"
click at [824, 270] on span "Send" at bounding box center [833, 266] width 18 height 18
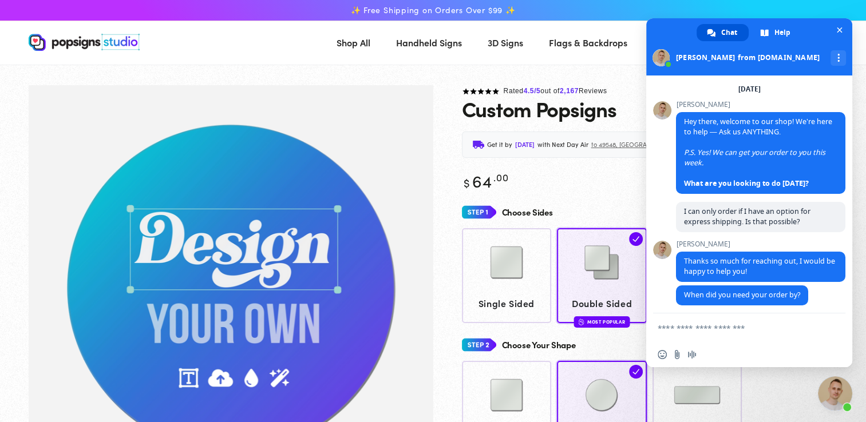
scroll to position [10, 0]
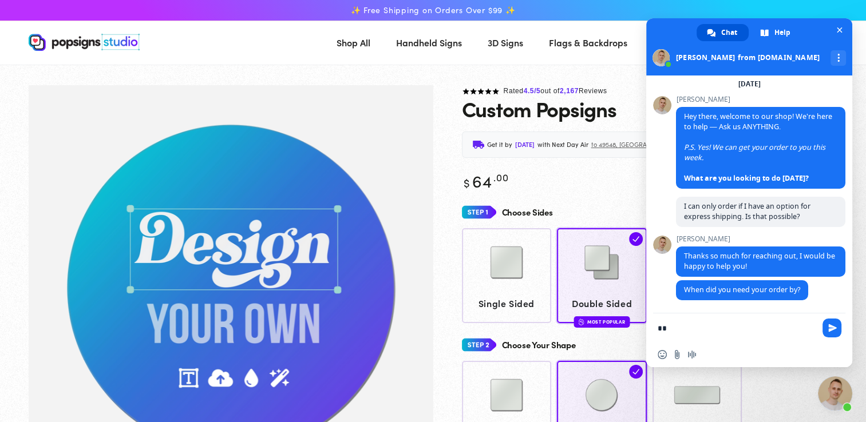
type textarea "*"
type textarea "**********"
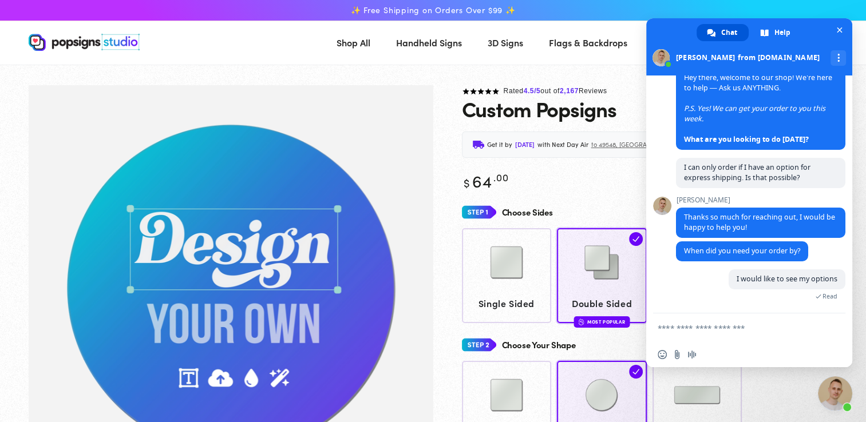
scroll to position [144, 0]
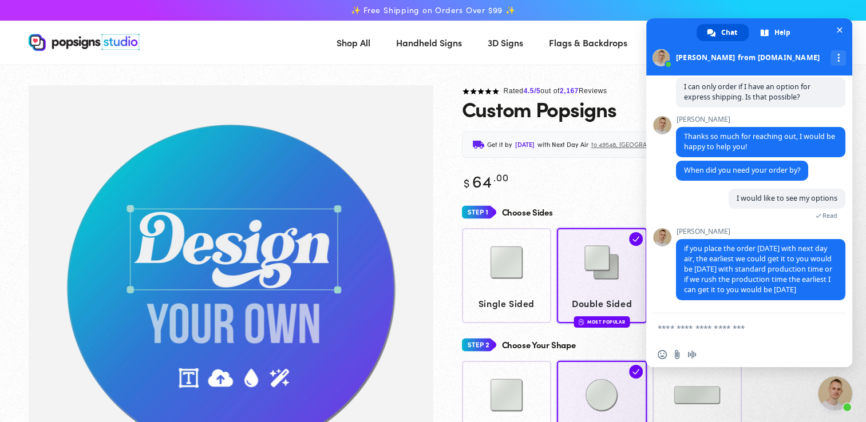
click at [731, 325] on textarea "Compose your message..." at bounding box center [737, 328] width 158 height 10
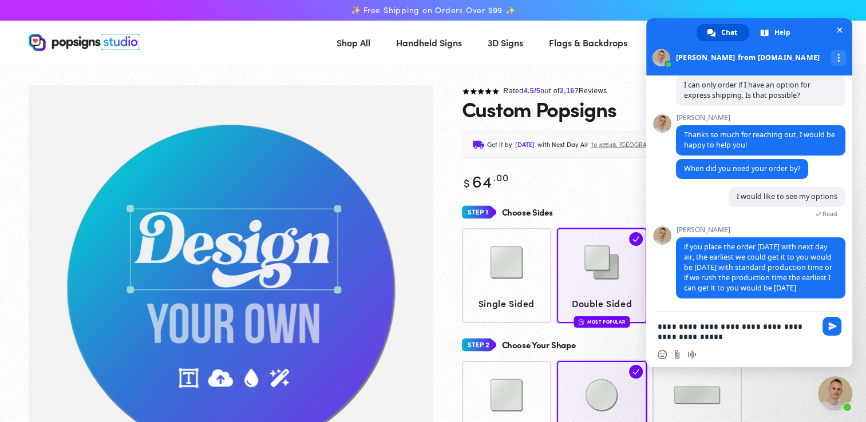
type textarea "**********"
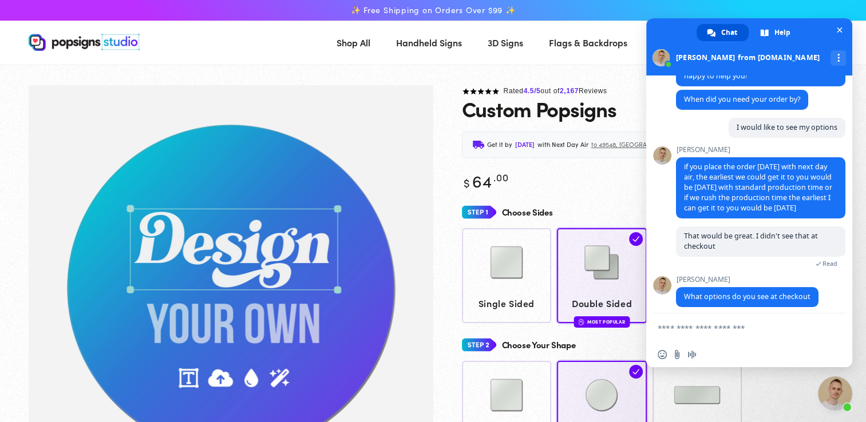
scroll to position [222, 0]
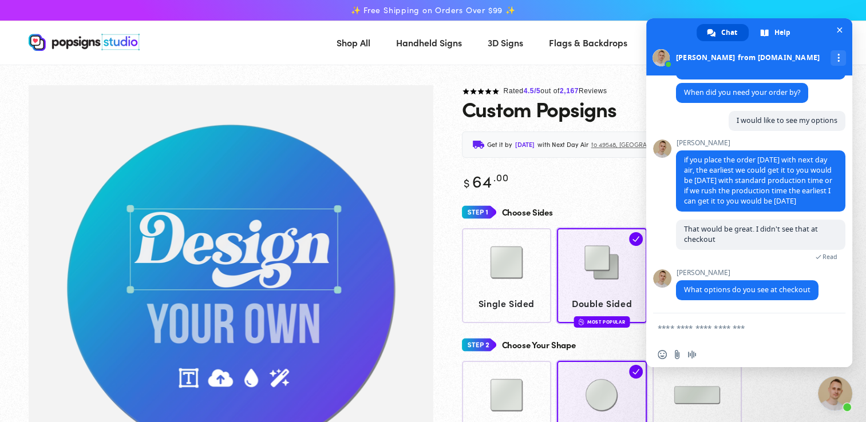
click at [717, 332] on textarea "Compose your message..." at bounding box center [737, 328] width 158 height 10
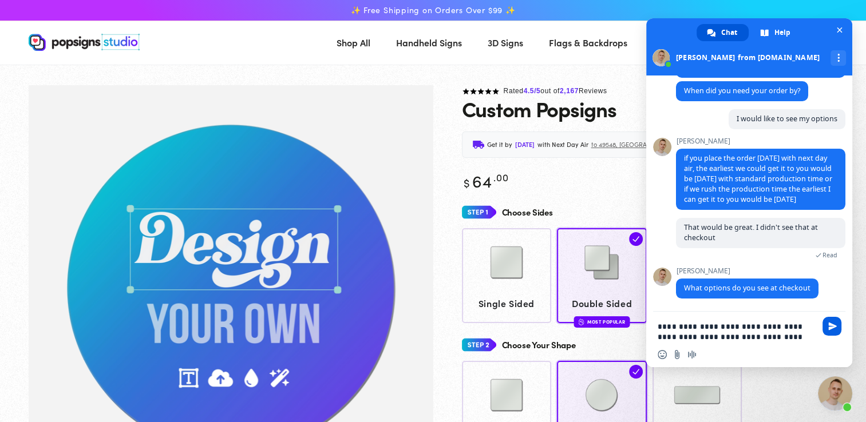
type textarea "**********"
click at [837, 322] on span "Send" at bounding box center [832, 326] width 19 height 19
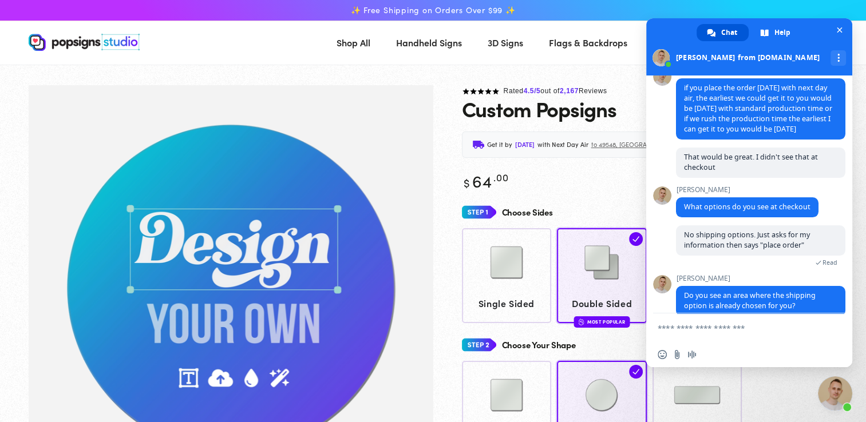
scroll to position [313, 0]
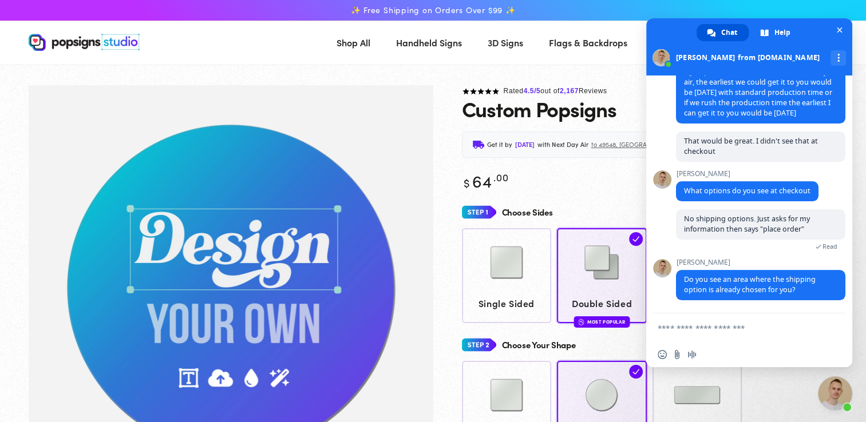
click at [742, 323] on textarea "Compose your message..." at bounding box center [737, 328] width 158 height 10
click at [407, 98] on img "Gallery Viewer" at bounding box center [231, 289] width 405 height 409
drag, startPoint x: 817, startPoint y: 29, endPoint x: 396, endPoint y: 117, distance: 430.4
click at [837, 58] on span "More channels" at bounding box center [838, 58] width 2 height 8
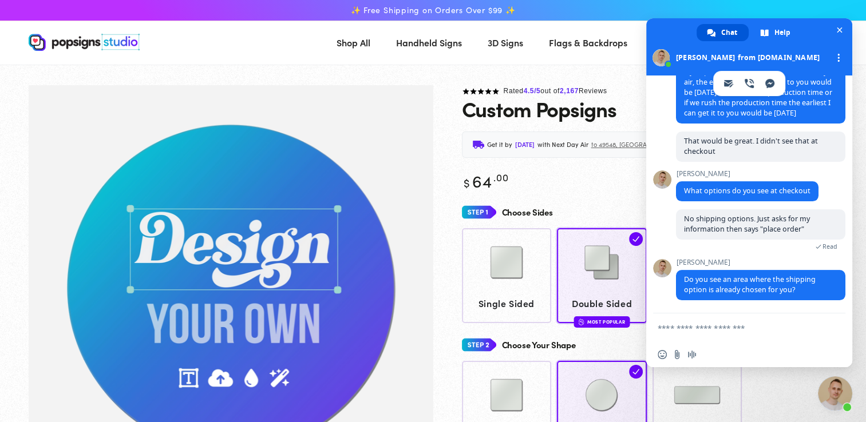
drag, startPoint x: 680, startPoint y: 29, endPoint x: 704, endPoint y: 27, distance: 23.5
click at [704, 27] on div "Chat Help Samuel from popsigns.co Continue on Email Continue on Phone Continue …" at bounding box center [749, 46] width 206 height 57
click at [831, 60] on div "More channels" at bounding box center [838, 57] width 15 height 15
click at [691, 327] on textarea "Compose your message..." at bounding box center [737, 328] width 158 height 10
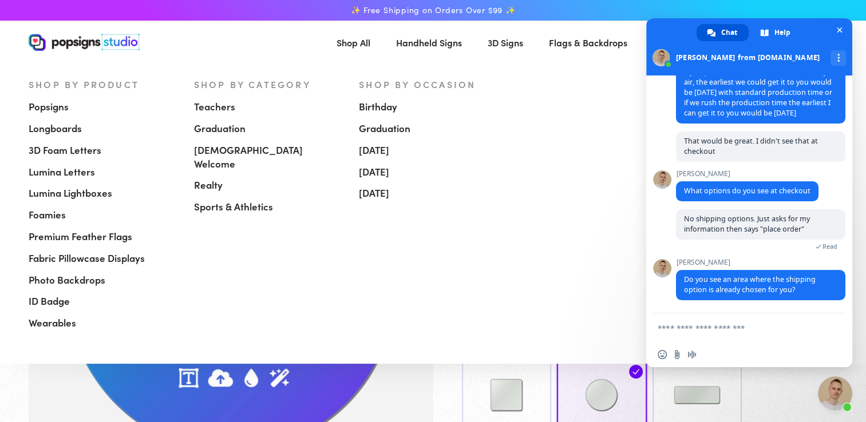
click at [341, 40] on span "Shop All" at bounding box center [354, 42] width 34 height 17
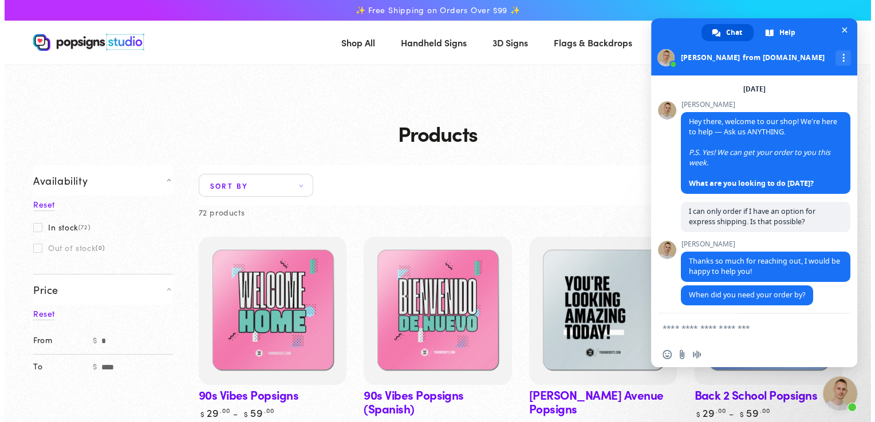
scroll to position [313, 0]
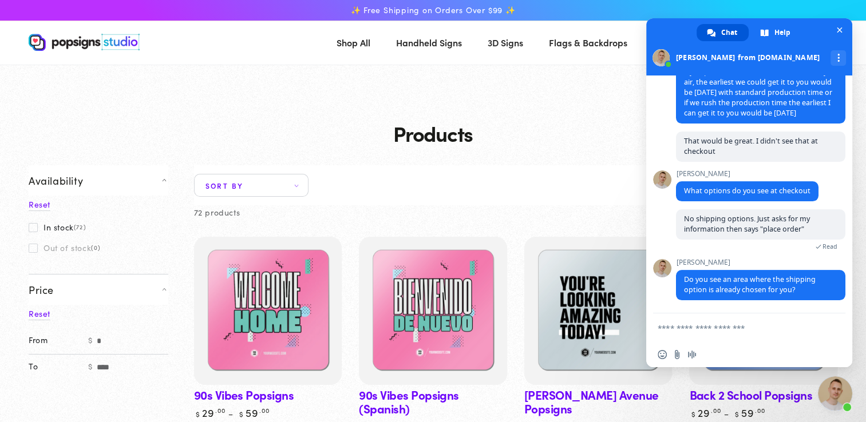
click at [807, 45] on span at bounding box center [749, 46] width 206 height 57
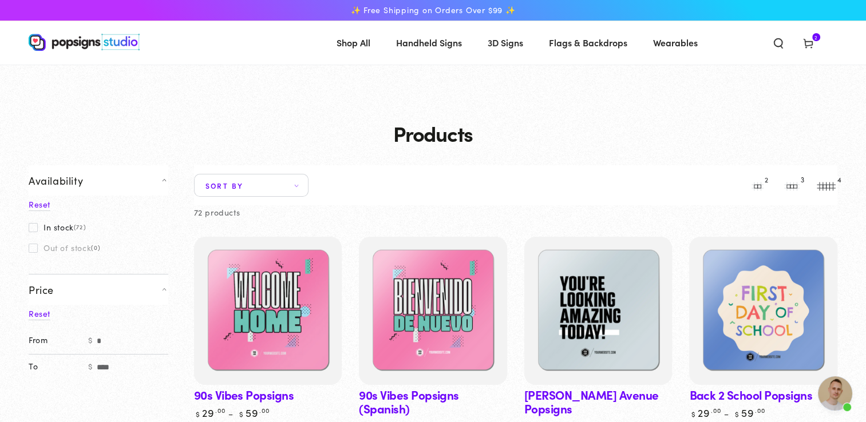
click at [807, 45] on icon at bounding box center [808, 42] width 11 height 11
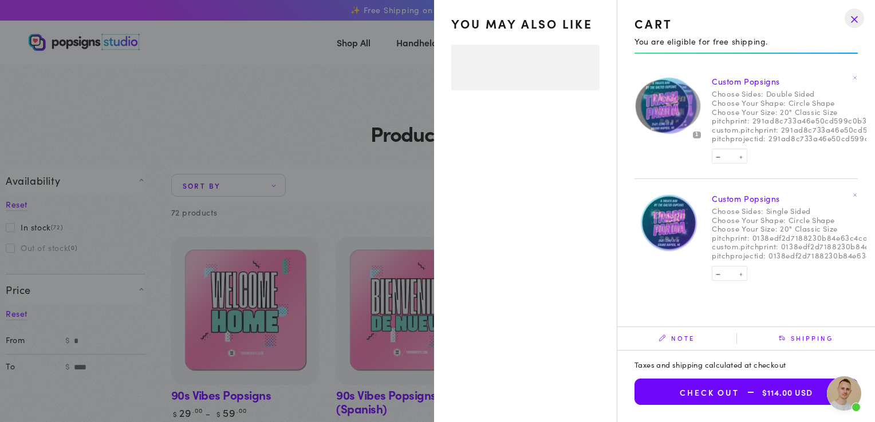
select select "**********"
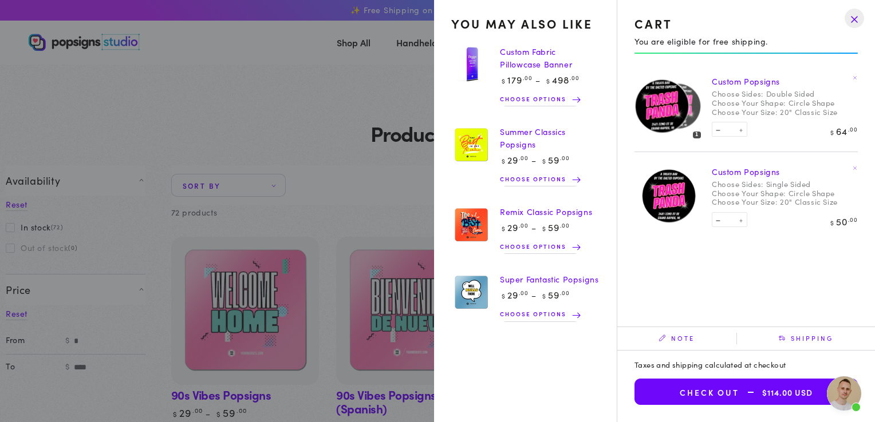
click at [804, 343] on span "Shipping" at bounding box center [806, 338] width 138 height 11
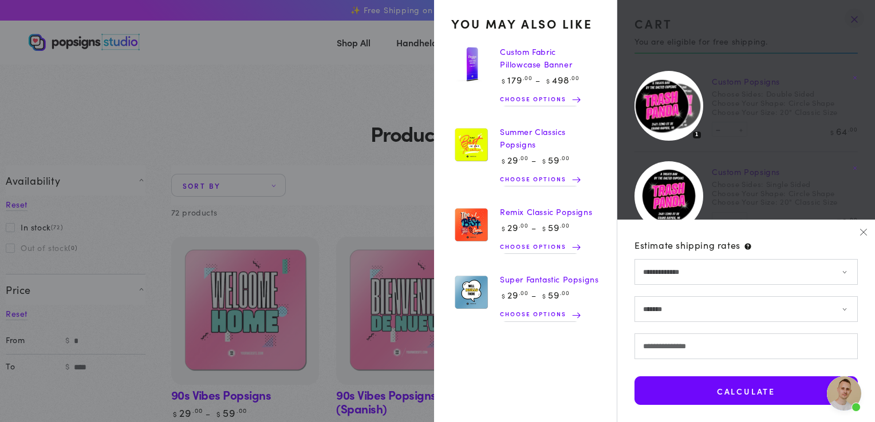
click at [716, 318] on select "**********" at bounding box center [745, 310] width 223 height 26
select select "********"
click at [634, 297] on select "**********" at bounding box center [745, 310] width 223 height 26
click at [673, 348] on input "Postal/ZIP code" at bounding box center [745, 347] width 223 height 26
type input "*****"
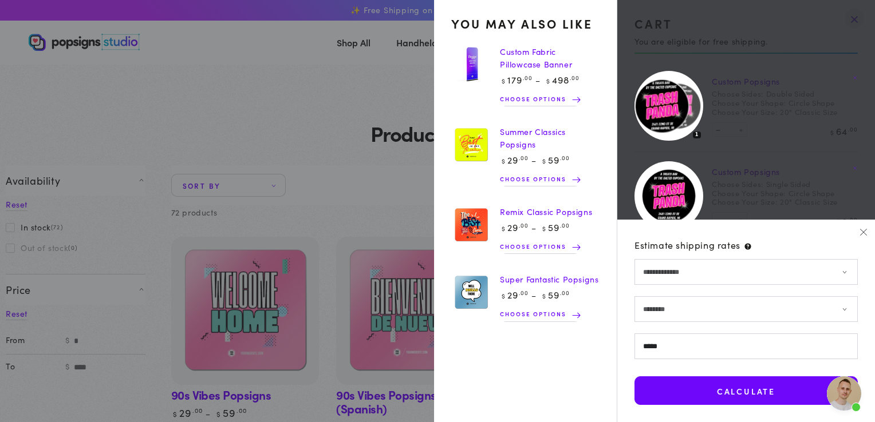
click at [718, 392] on button "Calculate" at bounding box center [745, 391] width 223 height 29
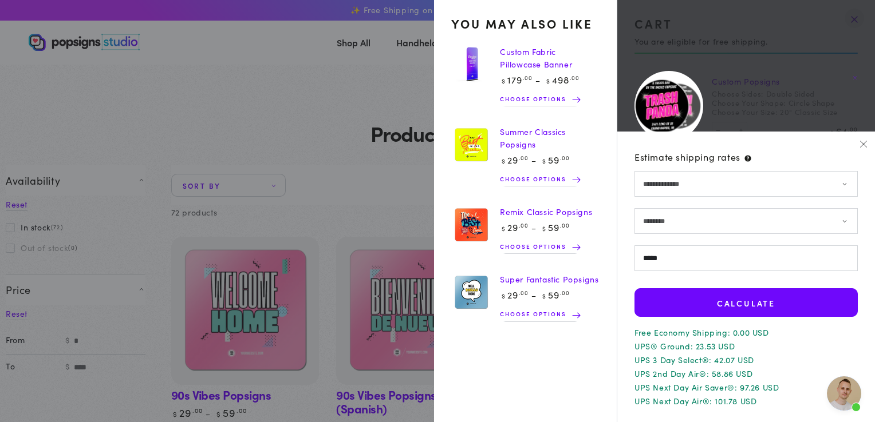
click at [847, 400] on span "Open chat" at bounding box center [844, 394] width 34 height 34
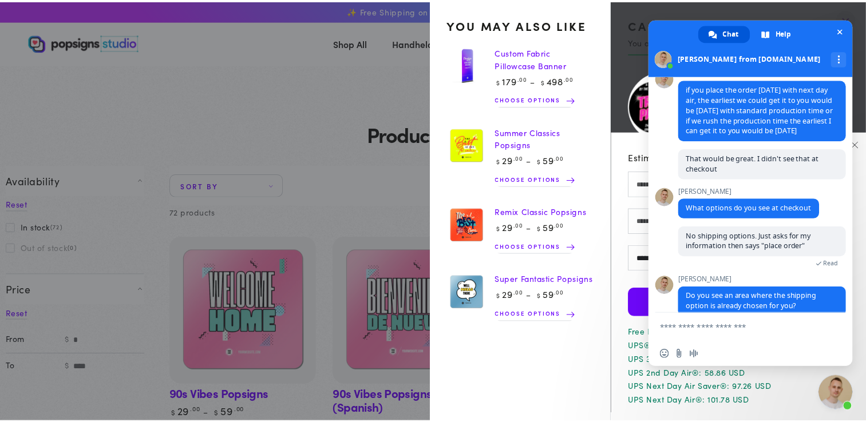
scroll to position [270, 0]
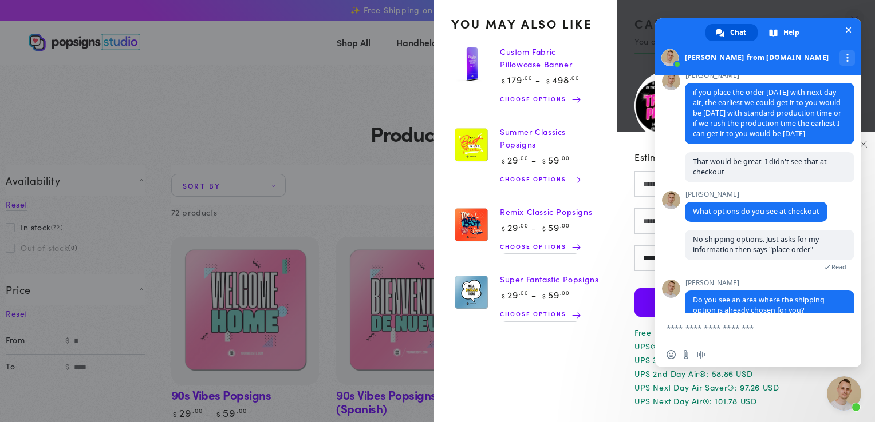
click at [577, 381] on cart-recommendations "You may also like Custom Fabric Pillowcase Banner Regular price $ 179 .00 $ 498…" at bounding box center [525, 211] width 183 height 422
click at [698, 390] on p "UPS Next Day Air Saver®: 97.26 USD" at bounding box center [745, 388] width 223 height 8
click at [604, 337] on ul "Custom Fabric Pillowcase Banner Regular price $ 179 .00 $ 498 .00 Regular price…" at bounding box center [525, 183] width 183 height 306
drag, startPoint x: 745, startPoint y: 338, endPoint x: 742, endPoint y: 329, distance: 9.1
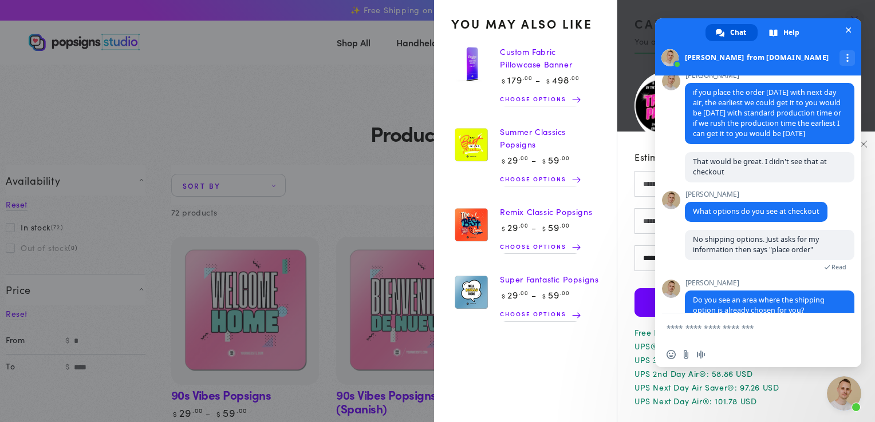
click at [742, 329] on form at bounding box center [745, 329] width 158 height 31
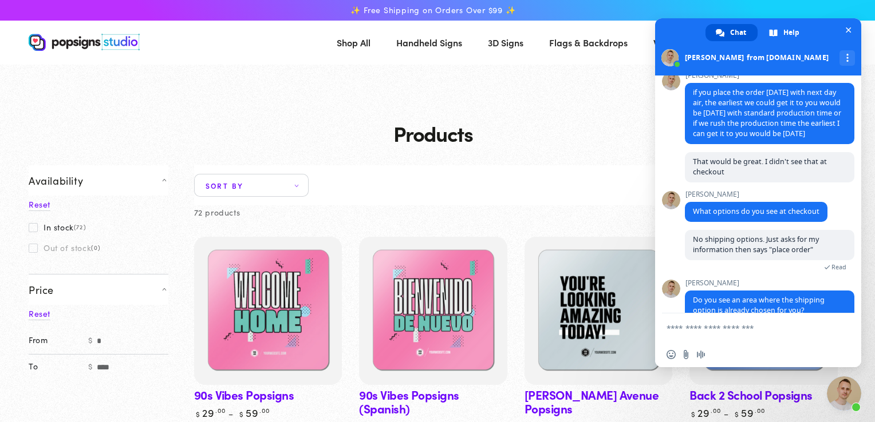
click at [742, 329] on textarea "Compose your message..." at bounding box center [745, 328] width 158 height 10
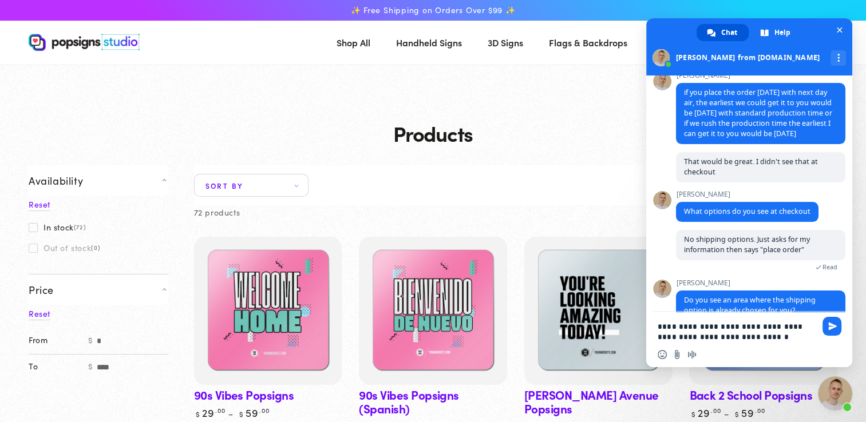
type textarea "**********"
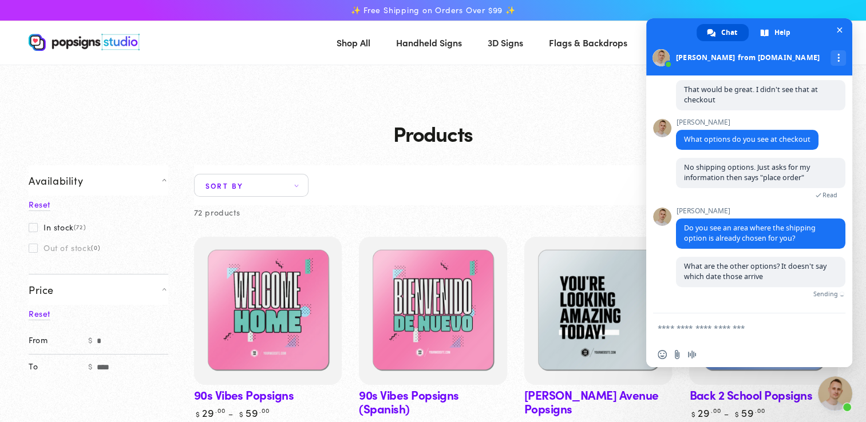
scroll to position [352, 0]
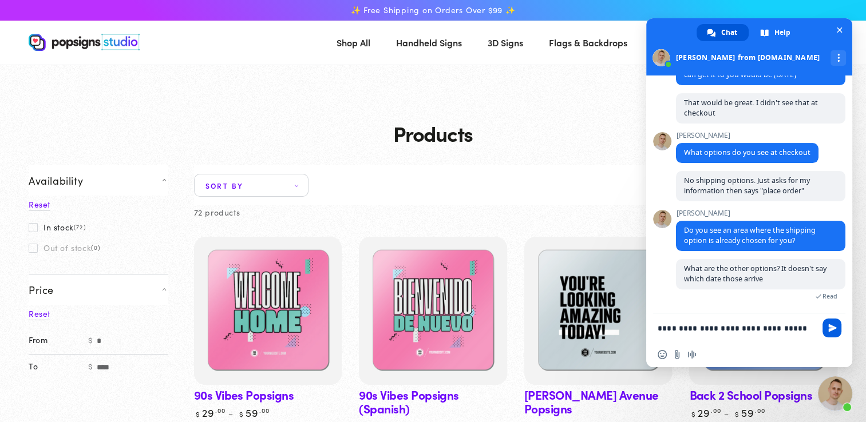
type textarea "**********"
click at [835, 330] on span "Send" at bounding box center [832, 328] width 9 height 9
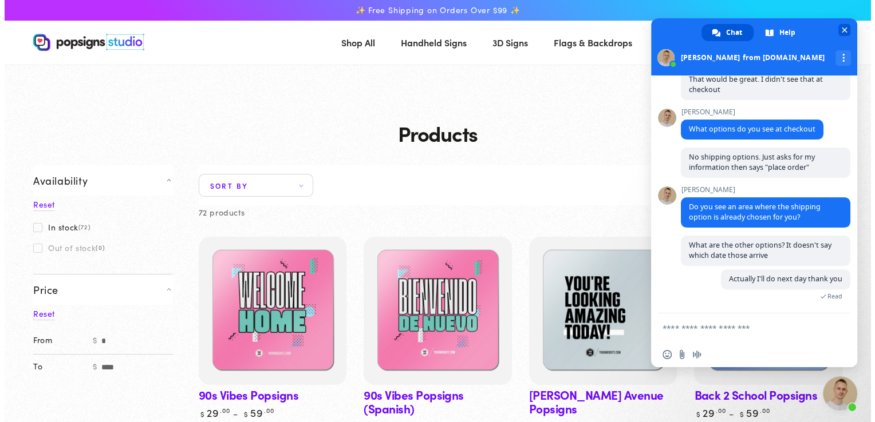
scroll to position [376, 0]
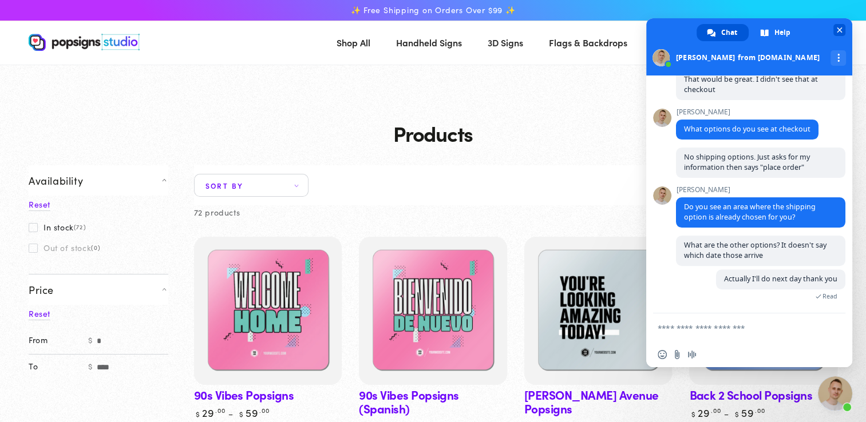
click at [837, 27] on span "Close chat" at bounding box center [840, 30] width 6 height 6
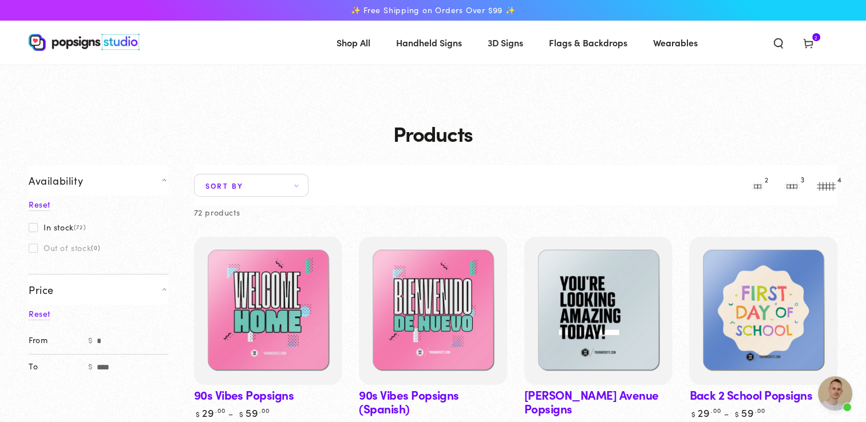
click at [811, 42] on icon at bounding box center [808, 42] width 11 height 11
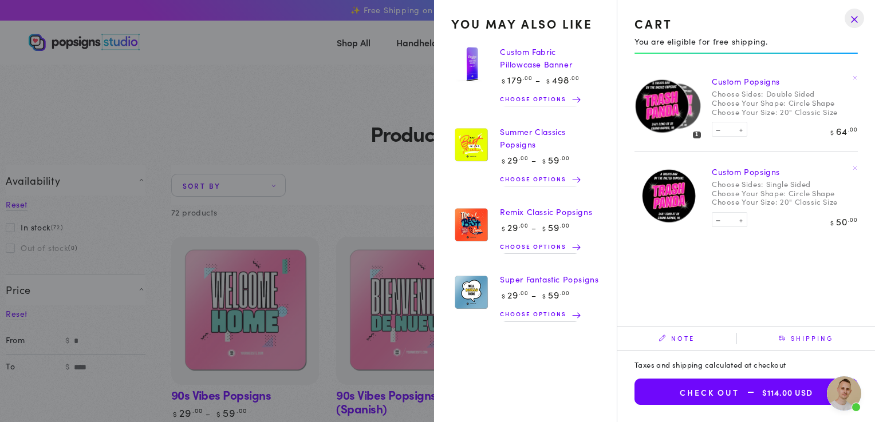
click at [802, 337] on span "Shipping" at bounding box center [806, 338] width 138 height 11
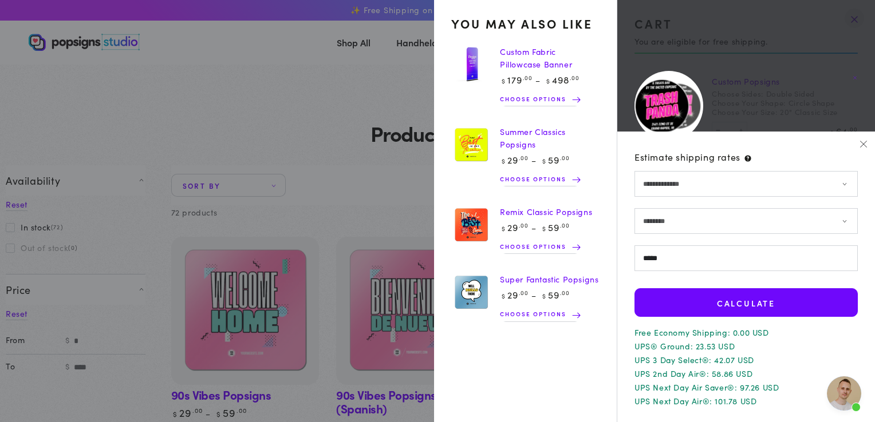
click at [802, 337] on div "Free Economy Shipping: 0.00 USD UPS® Ground: 23.53 USD UPS 3 Day Select®: 42.07…" at bounding box center [745, 367] width 223 height 77
click at [720, 402] on p "UPS Next Day Air®: 101.78 USD" at bounding box center [745, 401] width 223 height 8
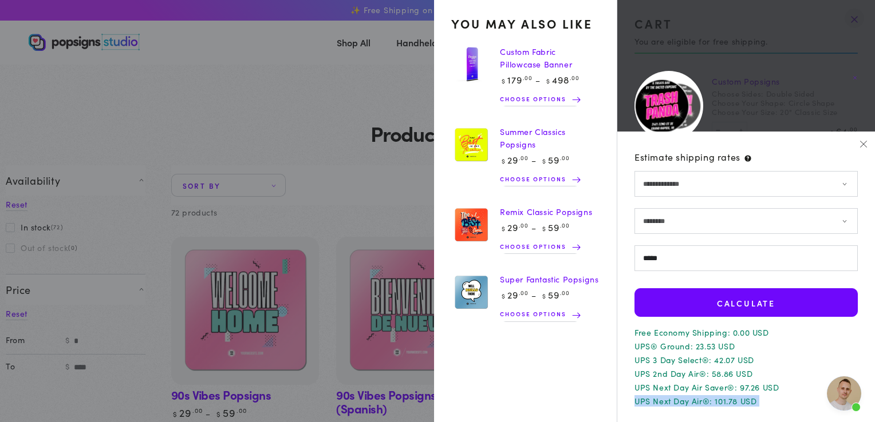
click at [720, 402] on p "UPS Next Day Air®: 101.78 USD" at bounding box center [745, 401] width 223 height 8
drag, startPoint x: 720, startPoint y: 402, endPoint x: 707, endPoint y: 314, distance: 89.6
click at [707, 314] on button "Calculate" at bounding box center [745, 303] width 223 height 29
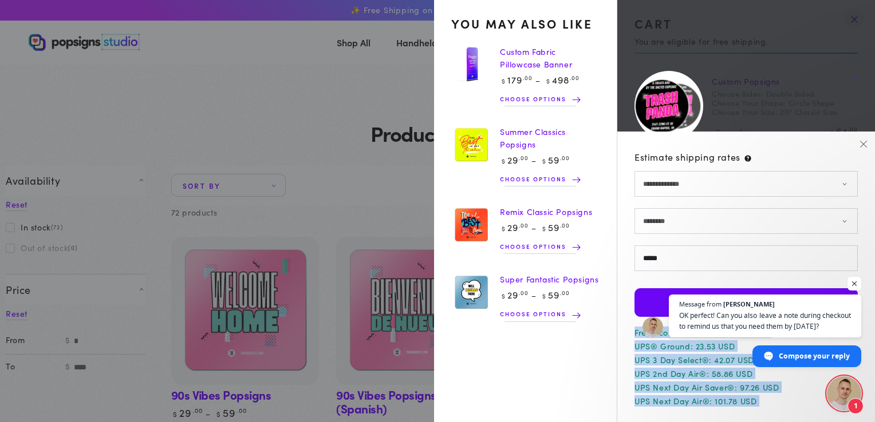
scroll to position [437, 0]
click at [863, 141] on icon "button" at bounding box center [863, 144] width 8 height 8
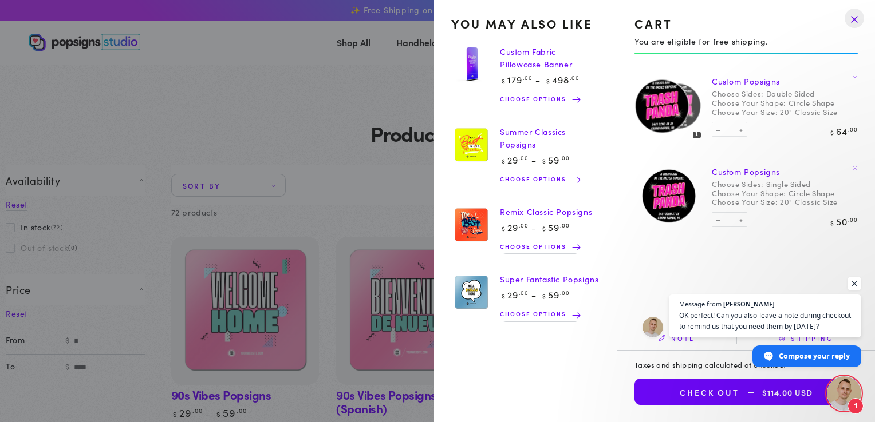
click at [790, 394] on span "$114.00 USD" at bounding box center [775, 393] width 73 height 10
